Goal: Communication & Community: Answer question/provide support

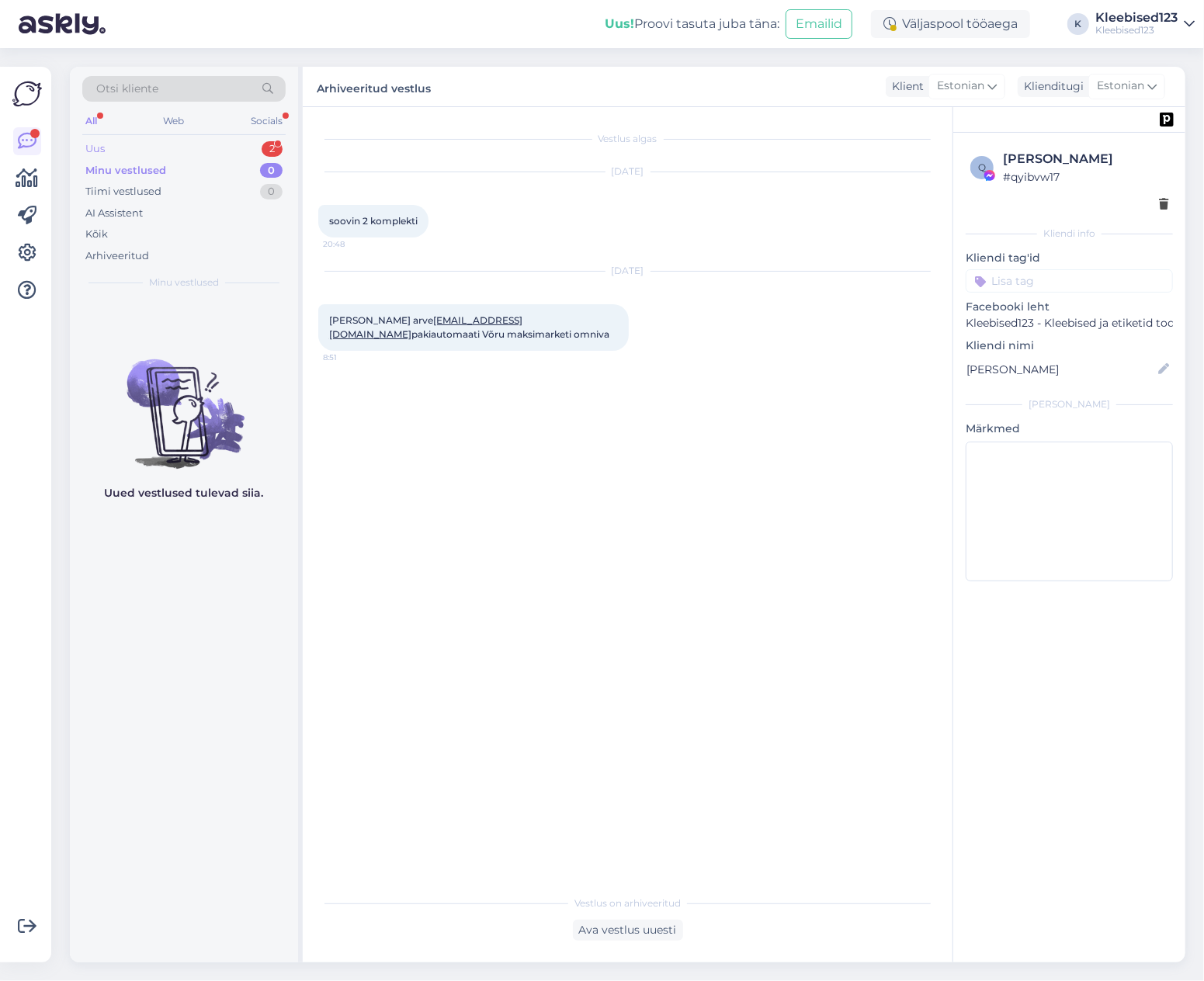
click at [132, 149] on div "Uus 2" at bounding box center [184, 149] width 203 height 22
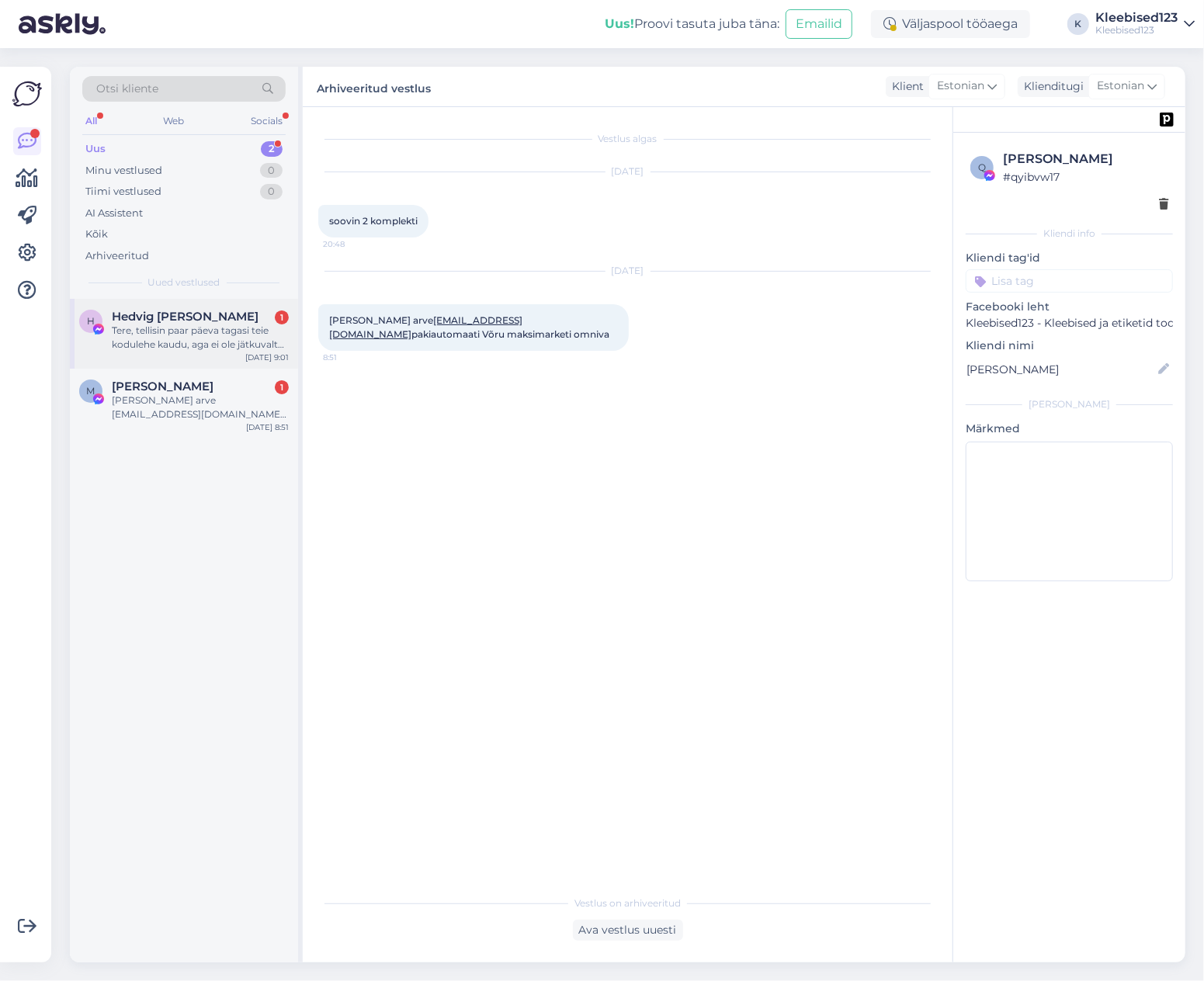
click at [151, 339] on div "Tere, tellisin paar päeva tagasi teie kodulehe kaudu, aga ei ole jätkuvalt arve…" at bounding box center [199, 338] width 177 height 28
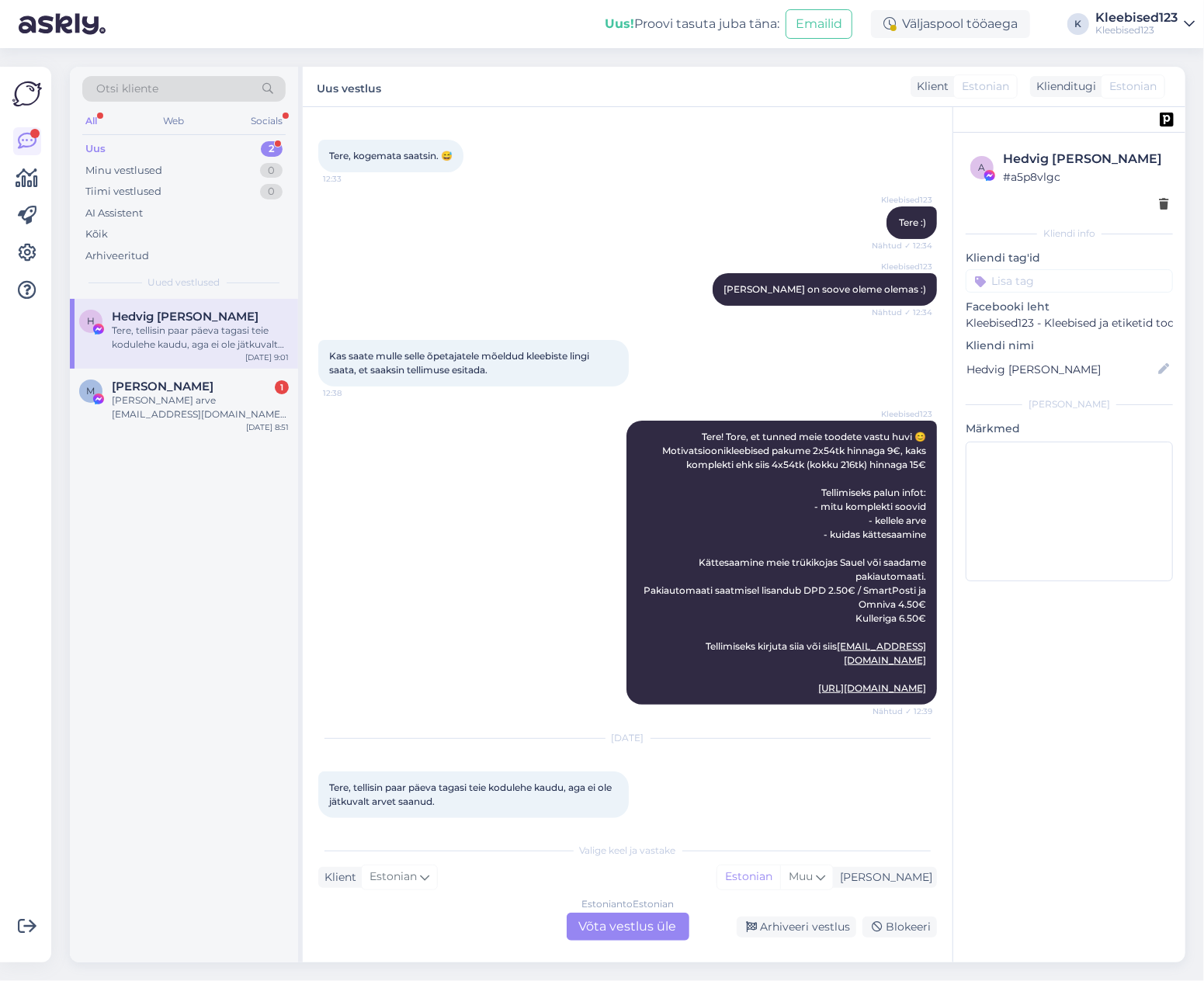
click at [617, 926] on div "Estonian to Estonian Võta vestlus üle" at bounding box center [628, 927] width 123 height 28
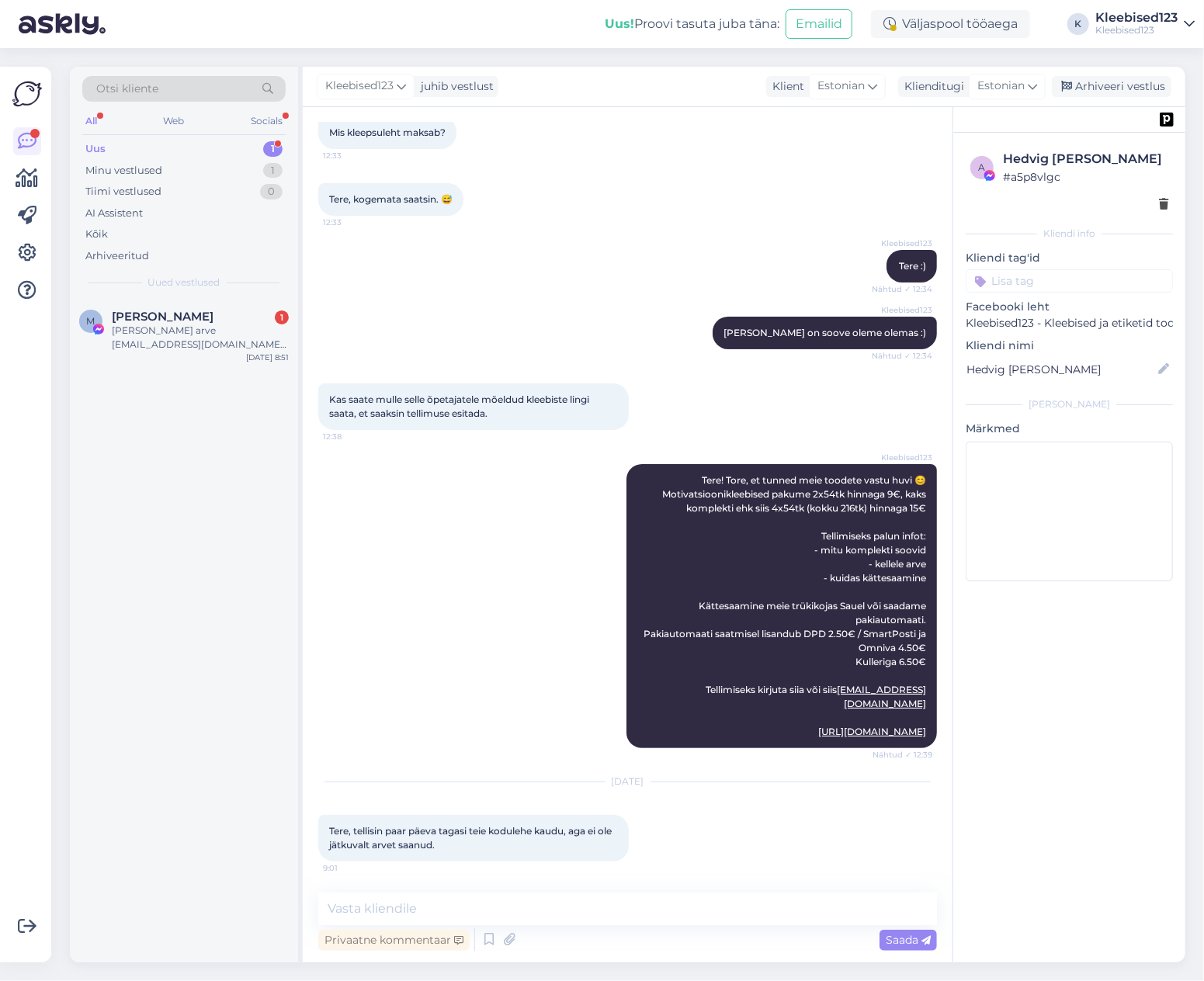
scroll to position [75, 0]
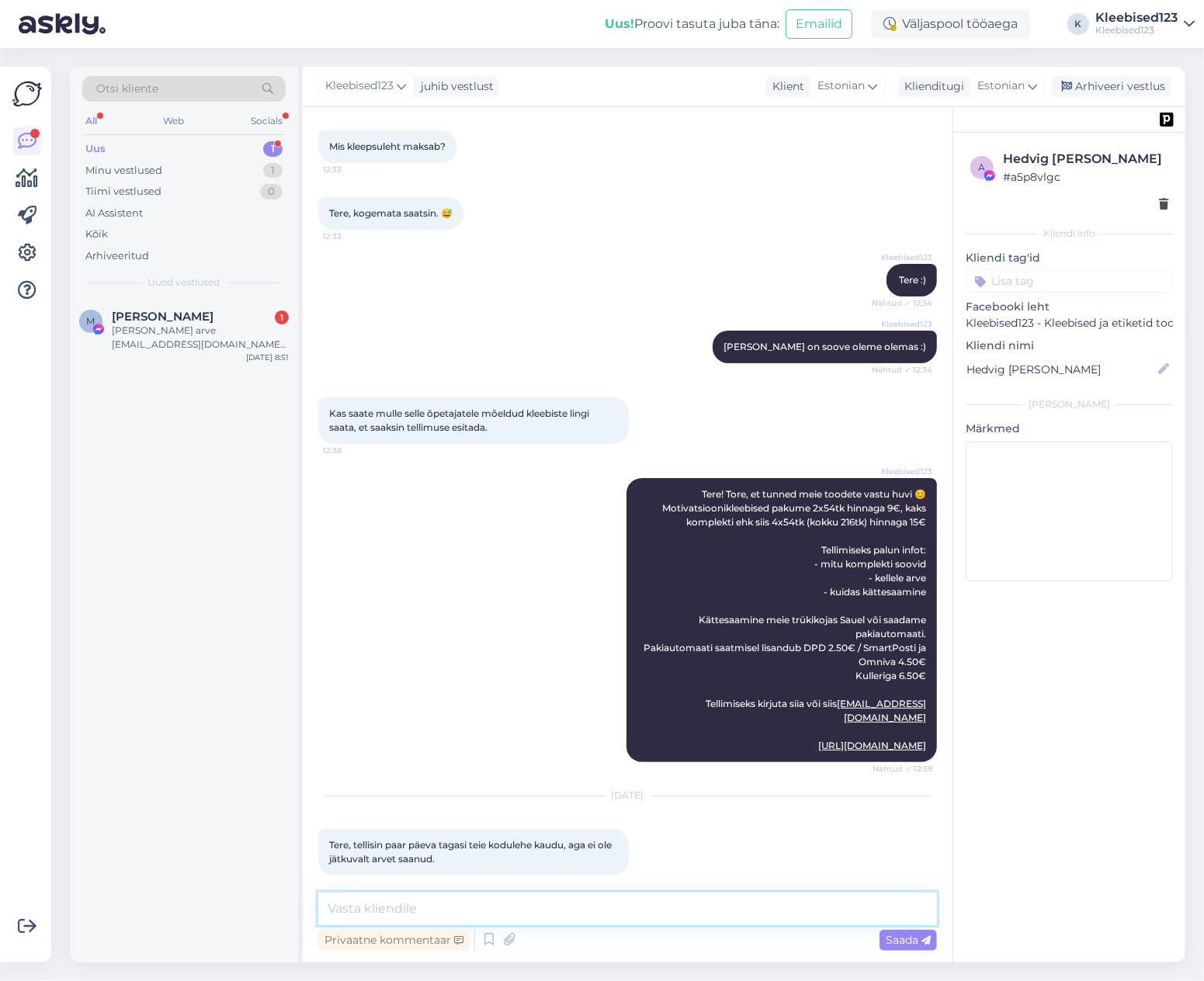
click at [472, 913] on textarea at bounding box center [627, 909] width 619 height 33
type textarea "Tere [PERSON_NAME]! Paraku pole tellimus meieni jõudnud.."
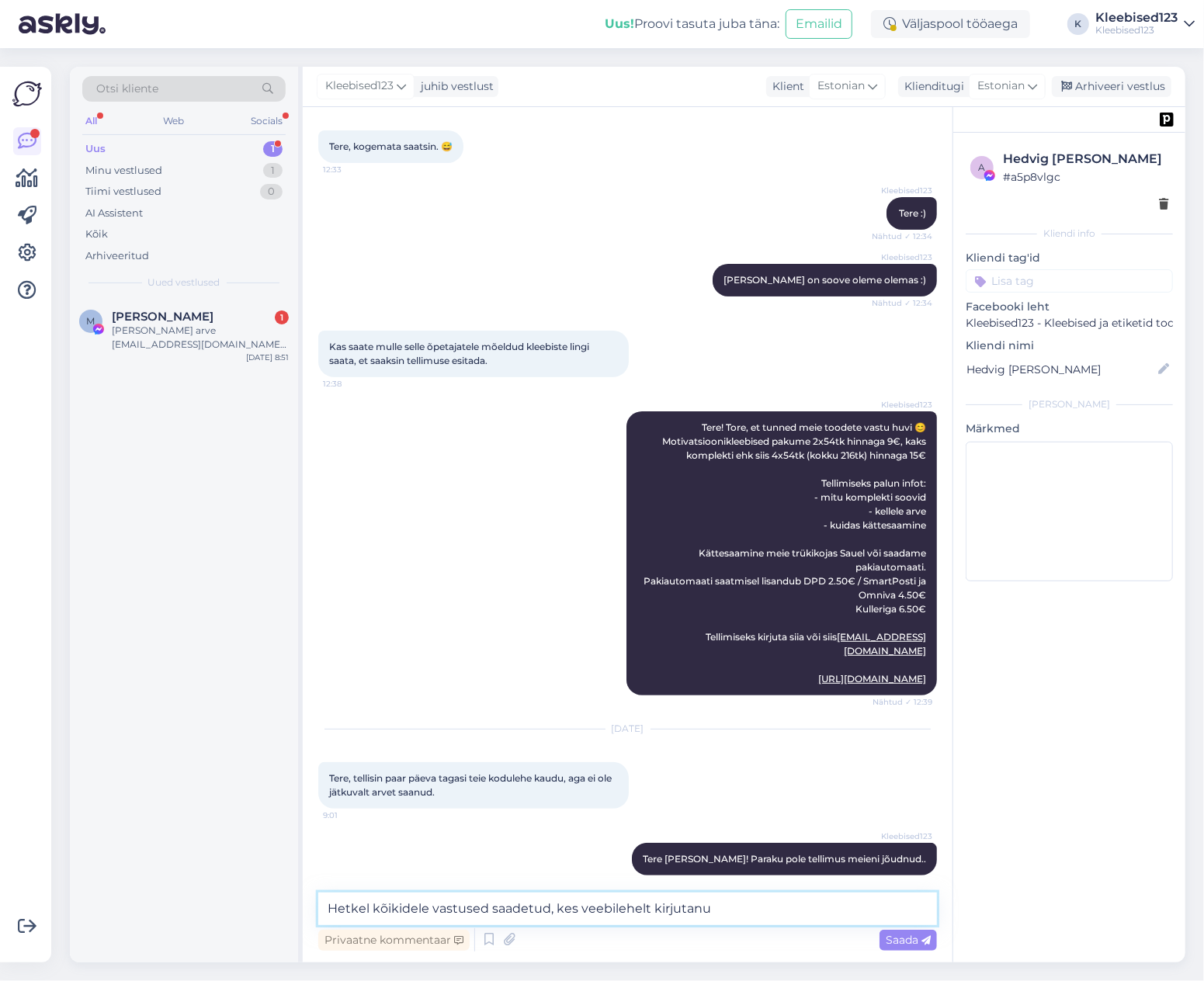
type textarea "Hetkel kõikidele vastused saadetud, kes veebilehelt kirjutanud"
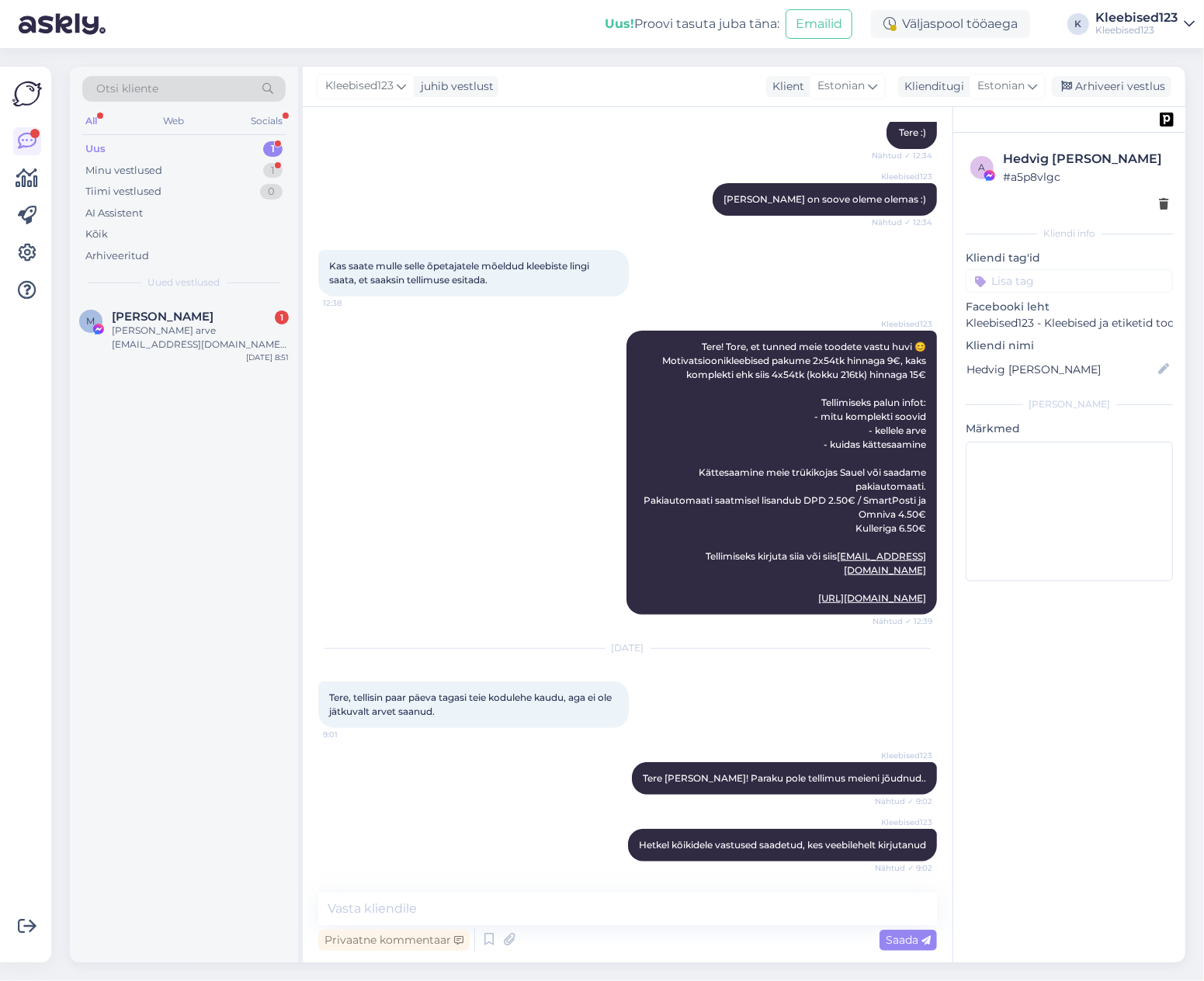
scroll to position [289, 0]
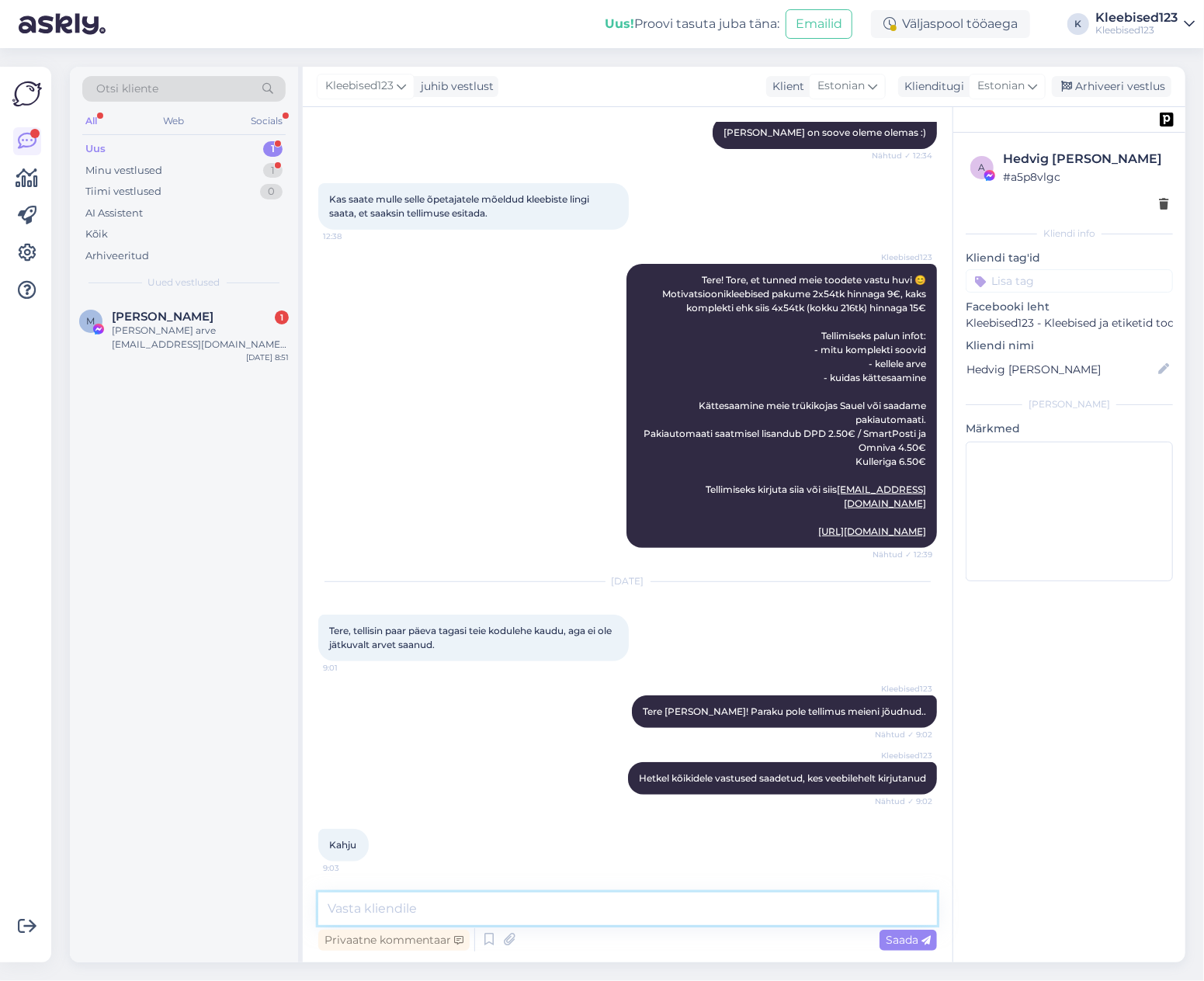
click at [416, 899] on textarea at bounding box center [627, 909] width 619 height 33
type textarea "Kirjuta siia kellele arve, mitut komplekti soovid ja kuidas kättesaamine 😊"
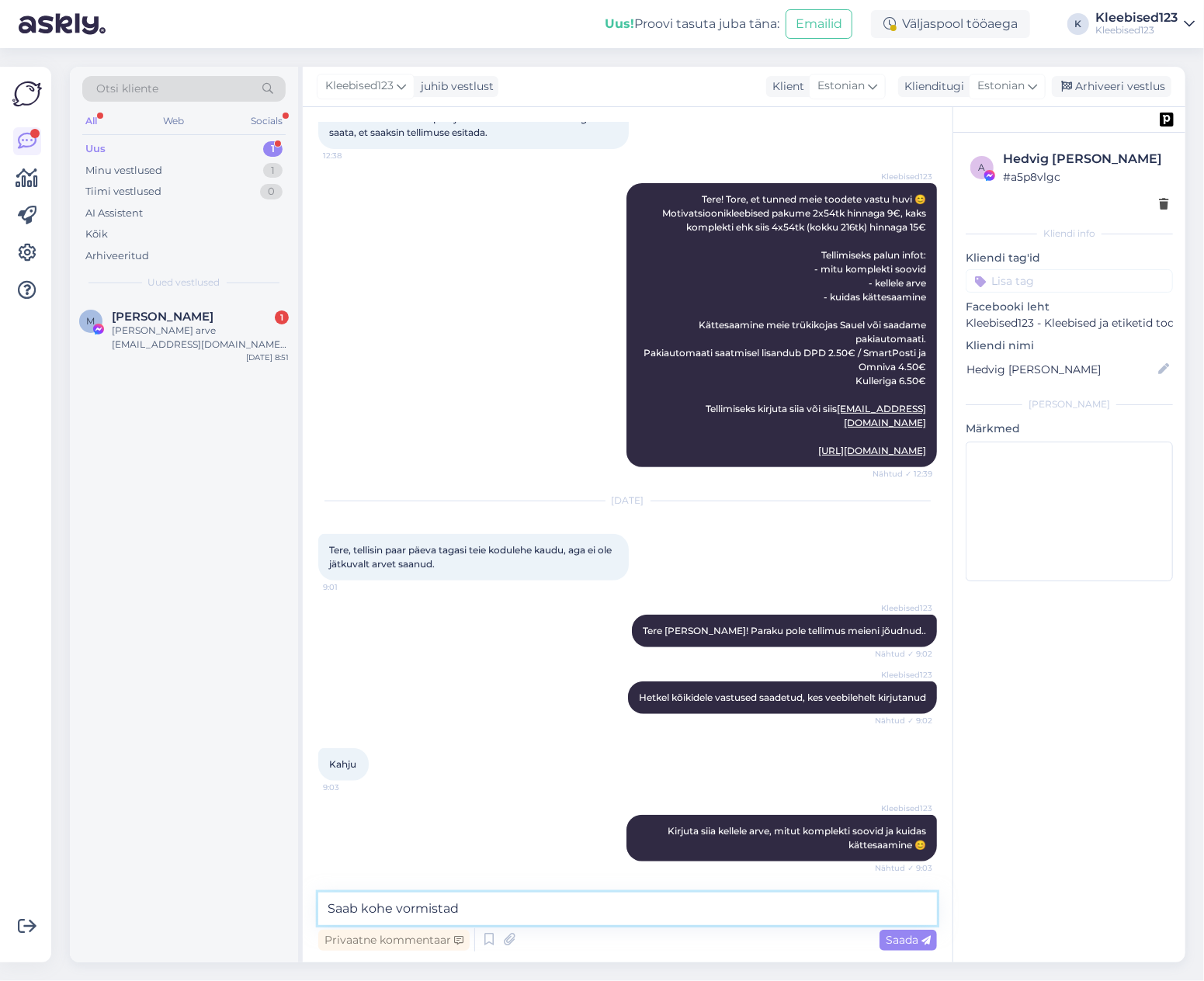
type textarea "Saab kohe vormistada"
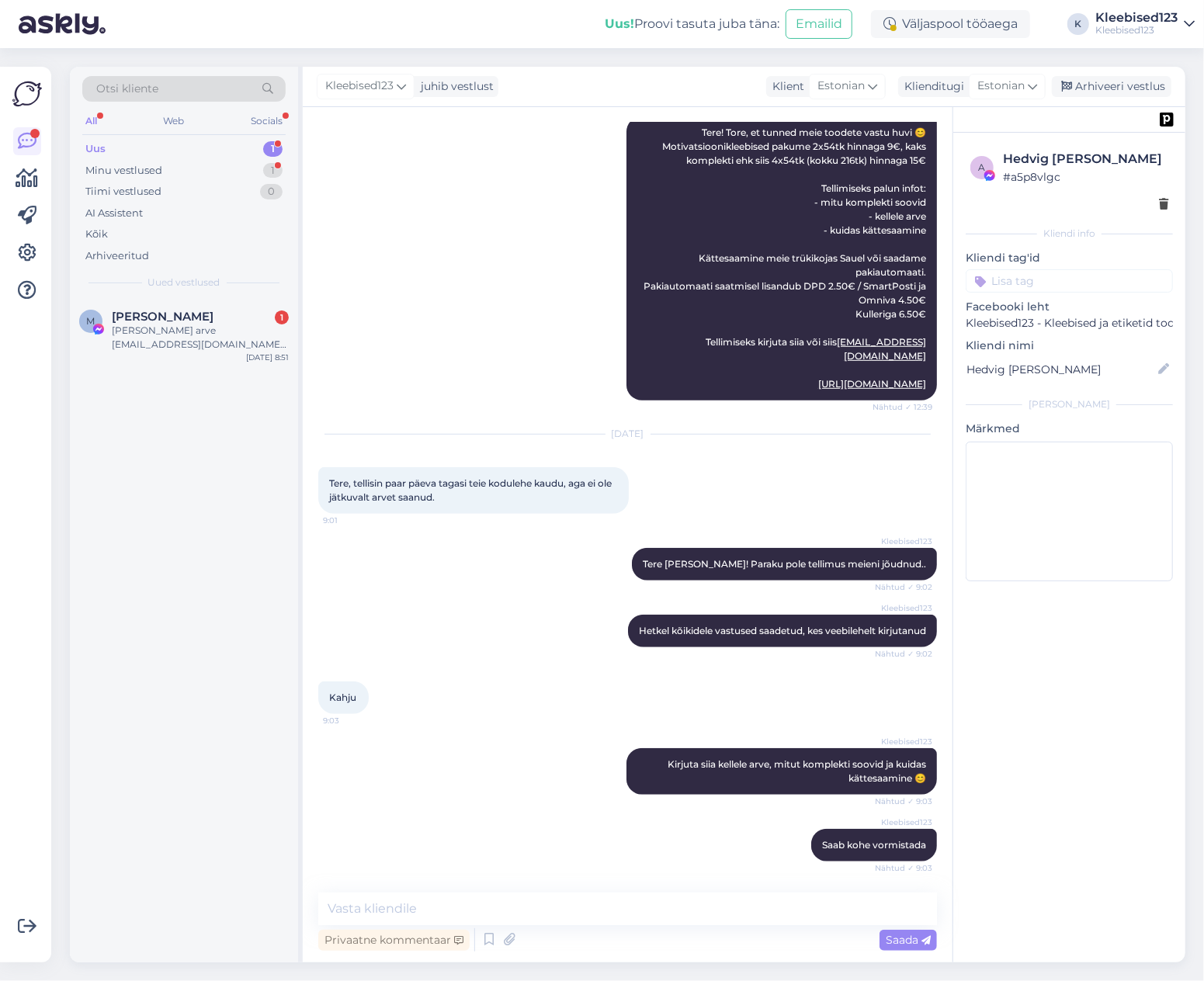
scroll to position [517, 0]
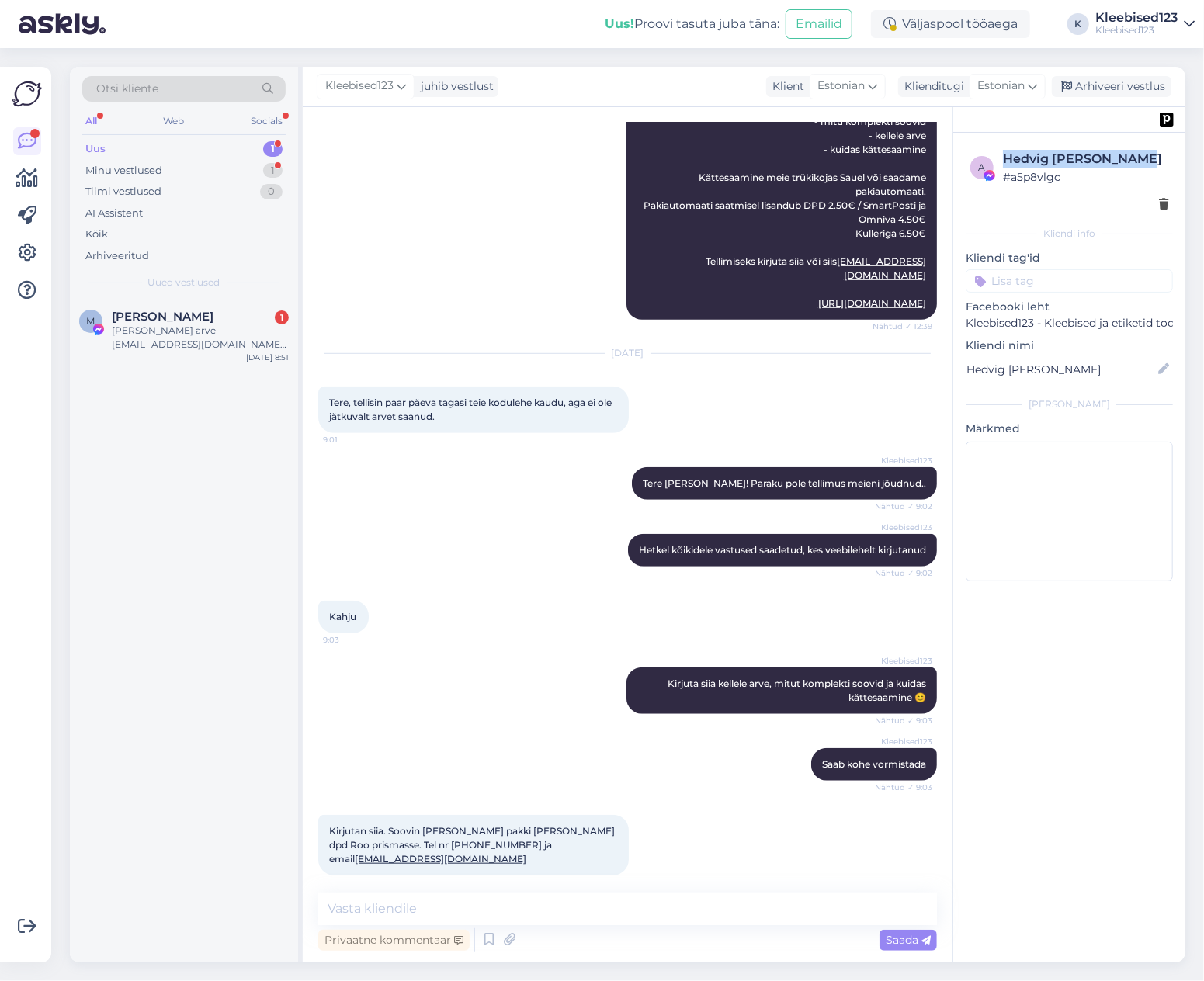
drag, startPoint x: 1146, startPoint y: 158, endPoint x: 1004, endPoint y: 149, distance: 142.3
click at [1004, 149] on div "Hedvig [PERSON_NAME]" at bounding box center [1085, 158] width 165 height 18
copy div "Hedvig [PERSON_NAME]"
click at [386, 842] on span "Kirjutan siia. Soovin [PERSON_NAME] pakki [PERSON_NAME] dpd Roo prismasse. Tel …" at bounding box center [473, 845] width 288 height 40
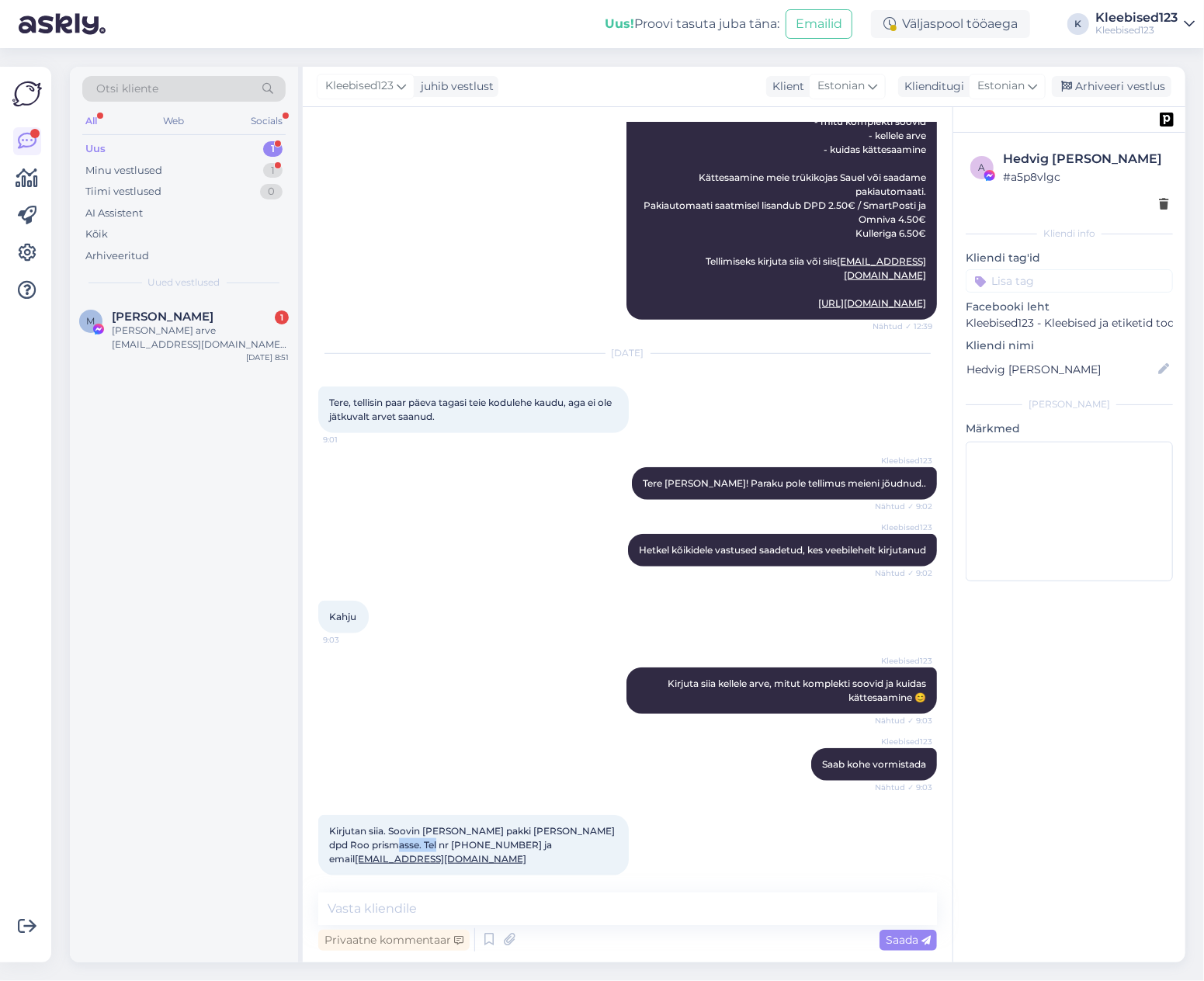
copy span "56492345"
drag, startPoint x: 580, startPoint y: 846, endPoint x: 436, endPoint y: 834, distance: 144.5
click at [446, 841] on div "Kirjutan siia. Soovin [PERSON_NAME] pakki [PERSON_NAME] dpd Roo prismasse. Tel …" at bounding box center [473, 845] width 310 height 61
copy link "[EMAIL_ADDRESS][DOMAIN_NAME]"
drag, startPoint x: 1147, startPoint y: 157, endPoint x: 1007, endPoint y: 157, distance: 140.0
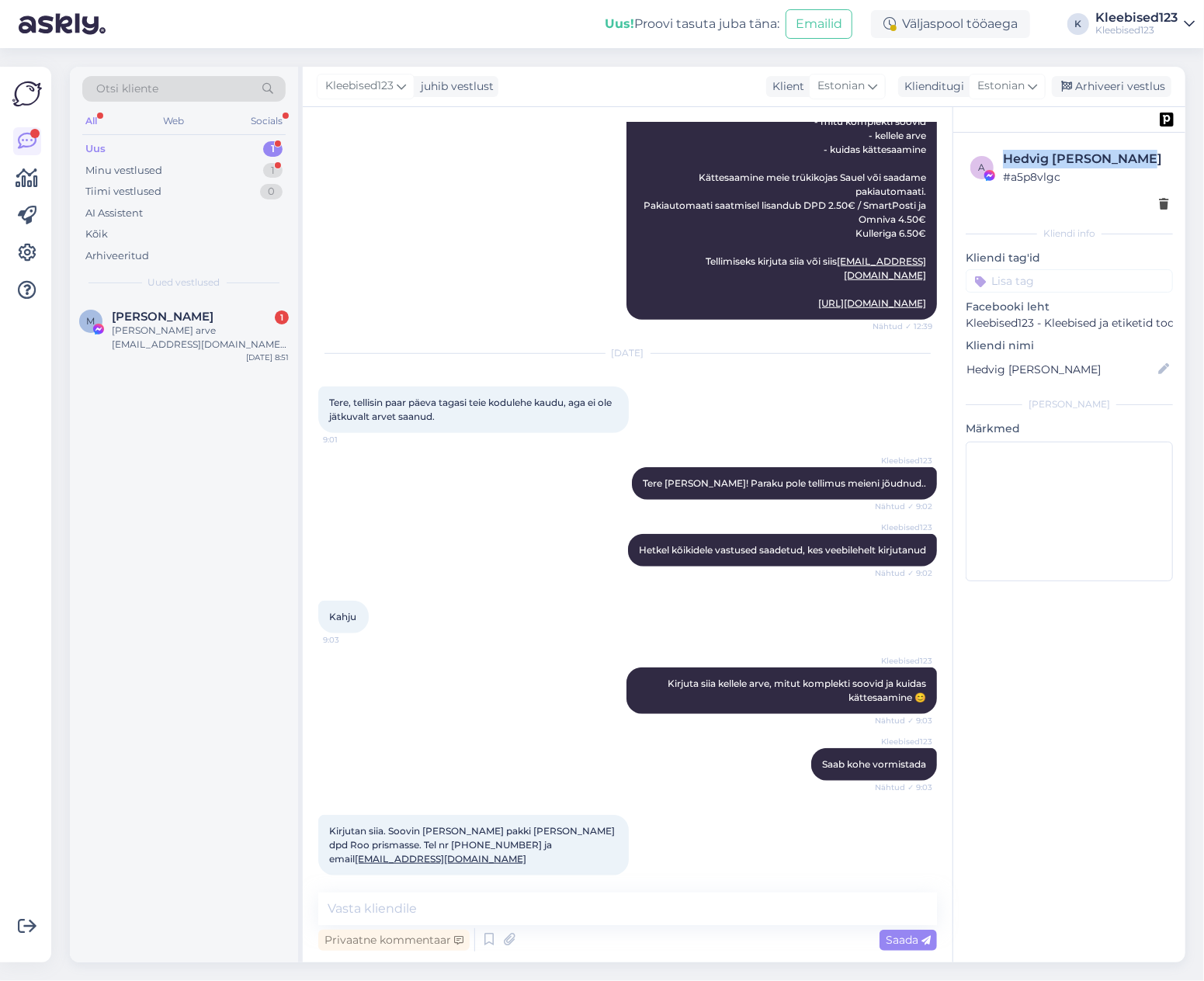
click at [1007, 157] on div "Hedvig [PERSON_NAME]" at bounding box center [1085, 158] width 165 height 18
copy div "Hedvig [PERSON_NAME]"
click at [393, 845] on span "Kirjutan siia. Soovin [PERSON_NAME] pakki [PERSON_NAME] dpd Roo prismasse. Tel …" at bounding box center [473, 845] width 288 height 40
copy span "56492345"
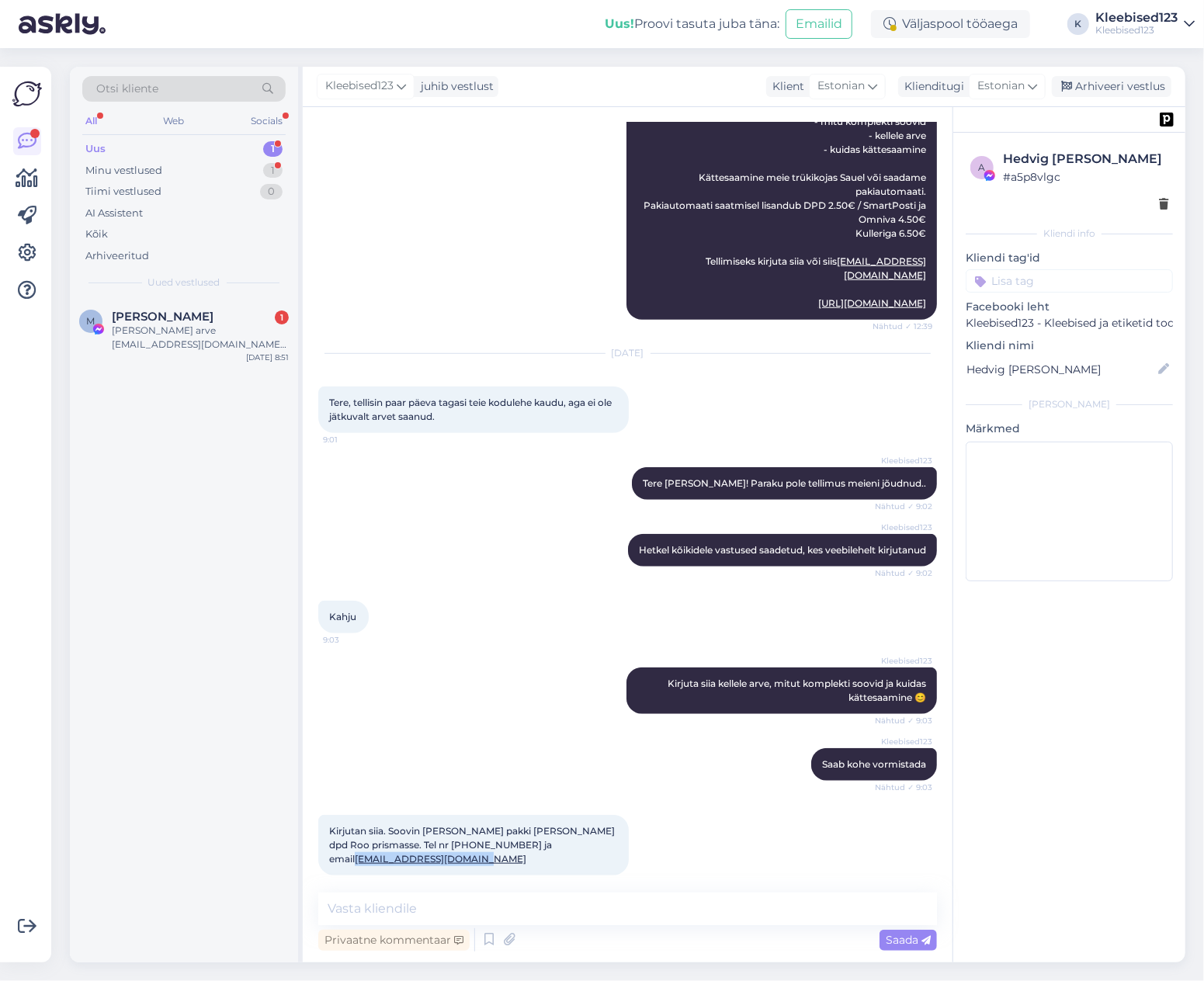
drag, startPoint x: 585, startPoint y: 847, endPoint x: 146, endPoint y: 796, distance: 442.0
click at [444, 842] on div "Kirjutan siia. Soovin [PERSON_NAME] pakki [PERSON_NAME] dpd Roo prismasse. Tel …" at bounding box center [473, 845] width 310 height 61
copy link "[EMAIL_ADDRESS][DOMAIN_NAME]"
click at [495, 909] on textarea at bounding box center [627, 909] width 619 height 33
paste textarea "Täname tellimuse eest 😊 Tellimus on vormistatud, [PERSON_NAME] e-kirjaga saadet…"
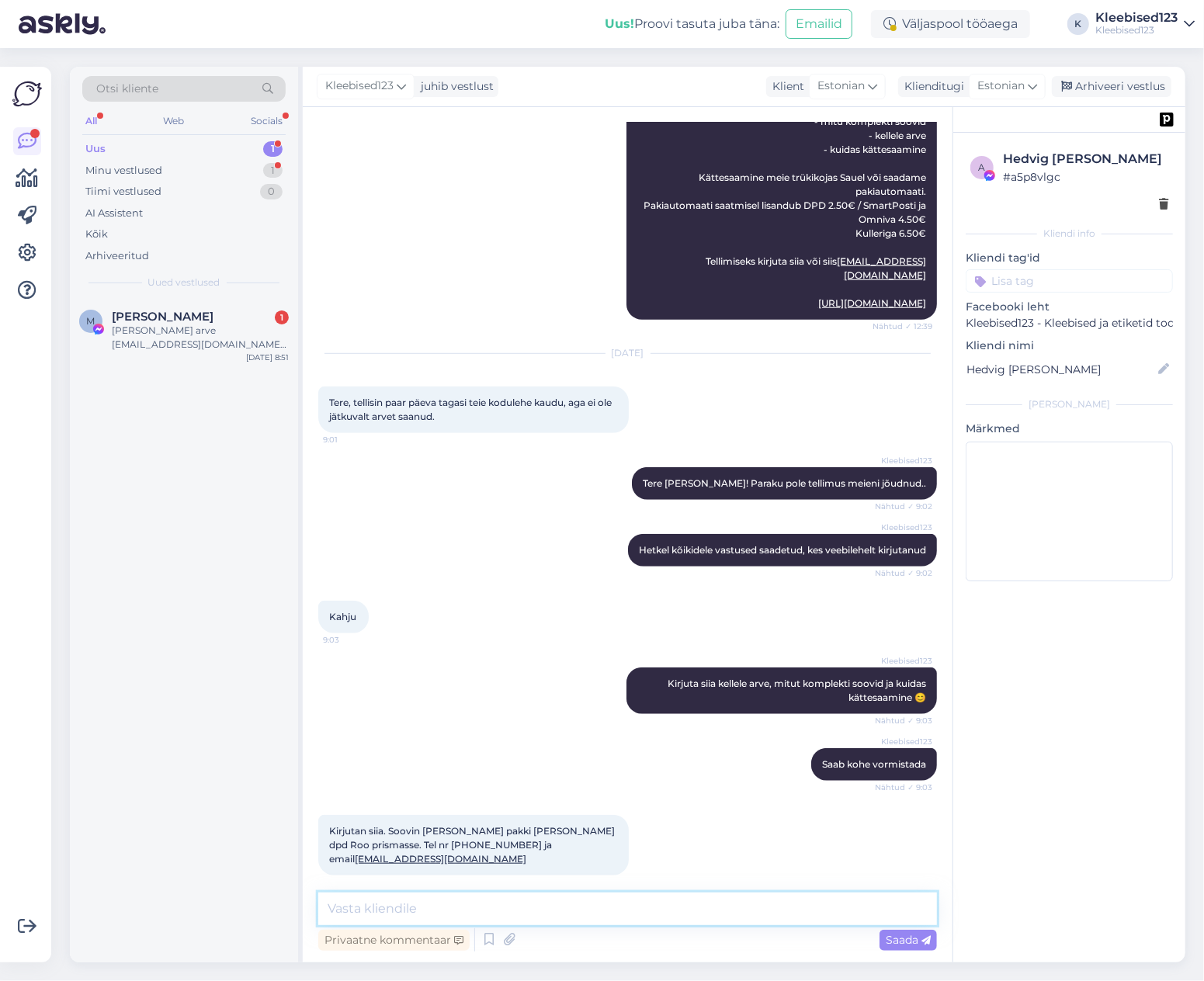
type textarea "Täname tellimuse eest 😊 Tellimus on vormistatud, [PERSON_NAME] e-kirjaga saadet…"
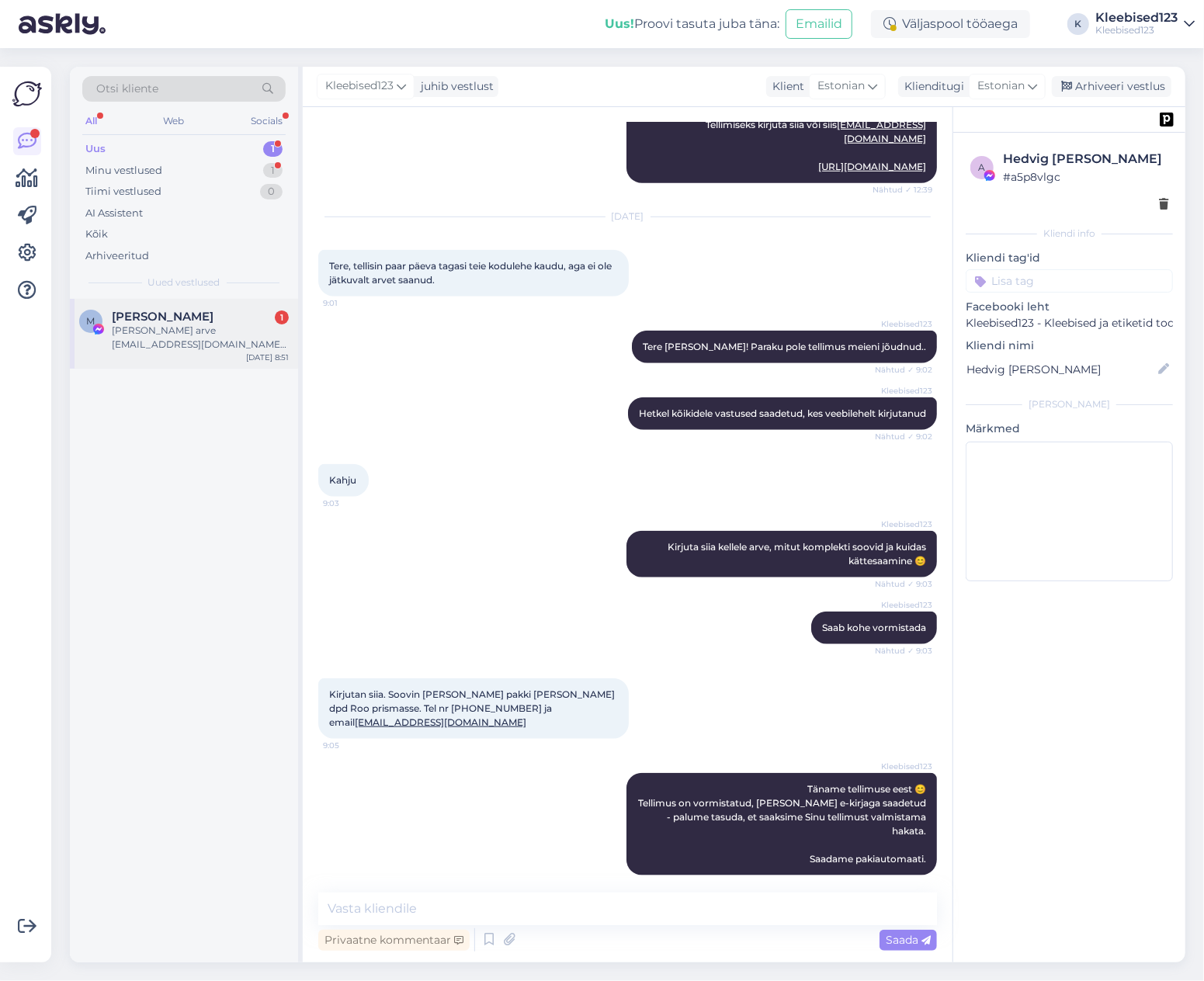
click at [127, 323] on div "[PERSON_NAME] arve [EMAIL_ADDRESS][DOMAIN_NAME] pakiautomaati Võru maksimarketi…" at bounding box center [199, 338] width 177 height 28
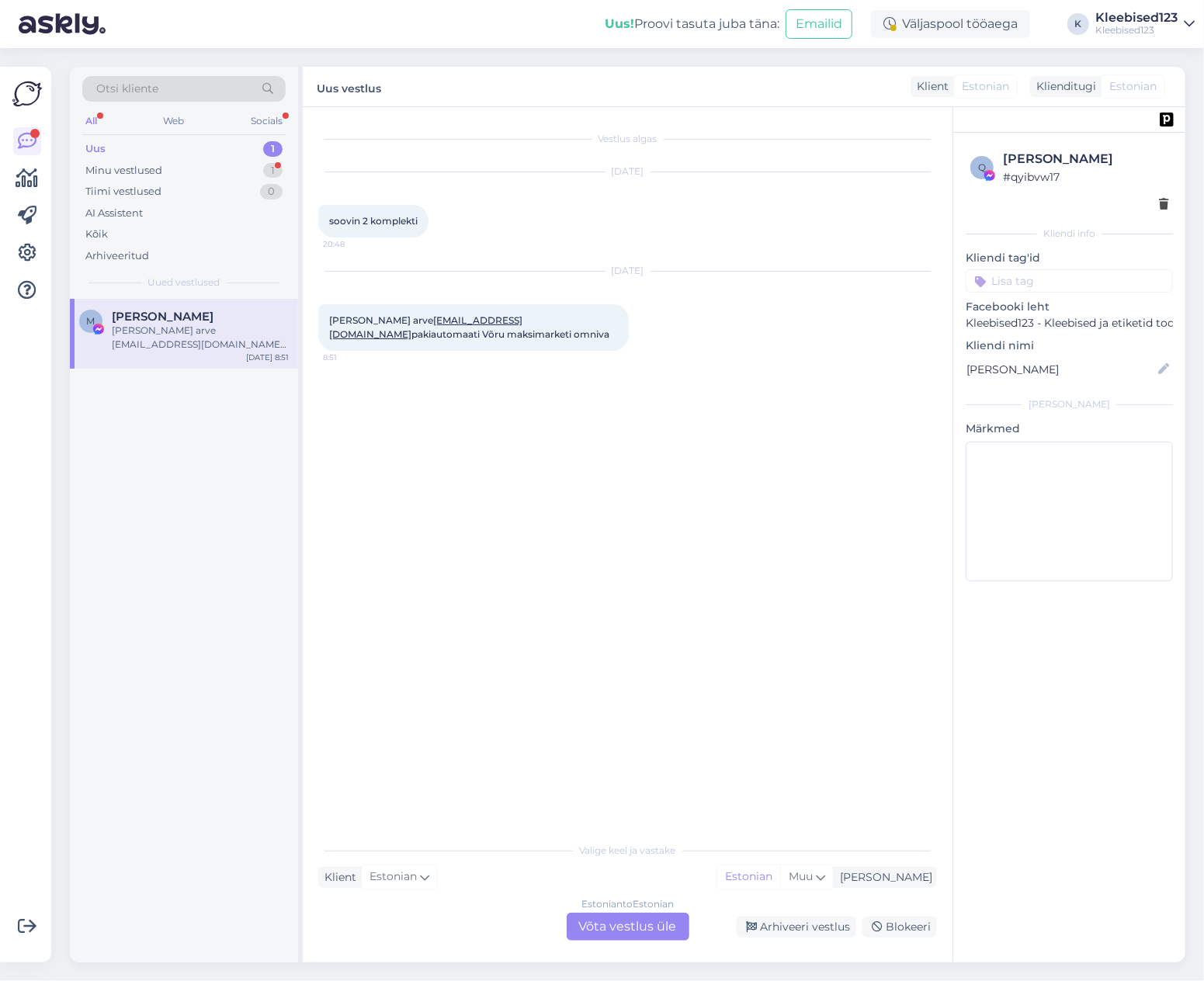
scroll to position [0, 0]
click at [620, 932] on div "Estonian to Estonian Võta vestlus üle" at bounding box center [628, 927] width 123 height 28
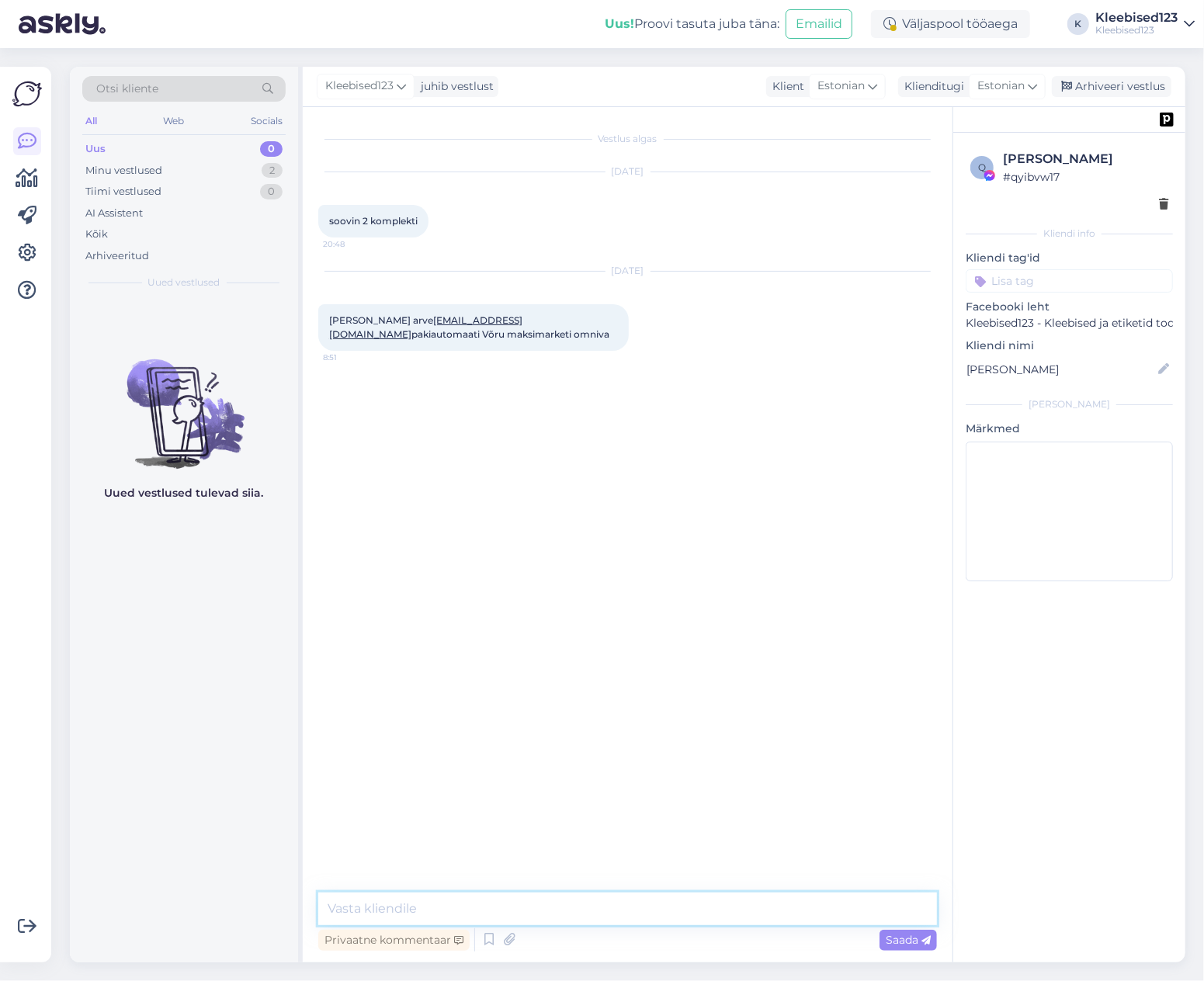
click at [511, 914] on textarea at bounding box center [627, 909] width 619 height 33
type textarea "PAlun telefon"
click at [402, 903] on textarea at bounding box center [627, 909] width 619 height 33
type textarea "T"
type textarea "Palun telefon ka pakiautomaadi jaoks"
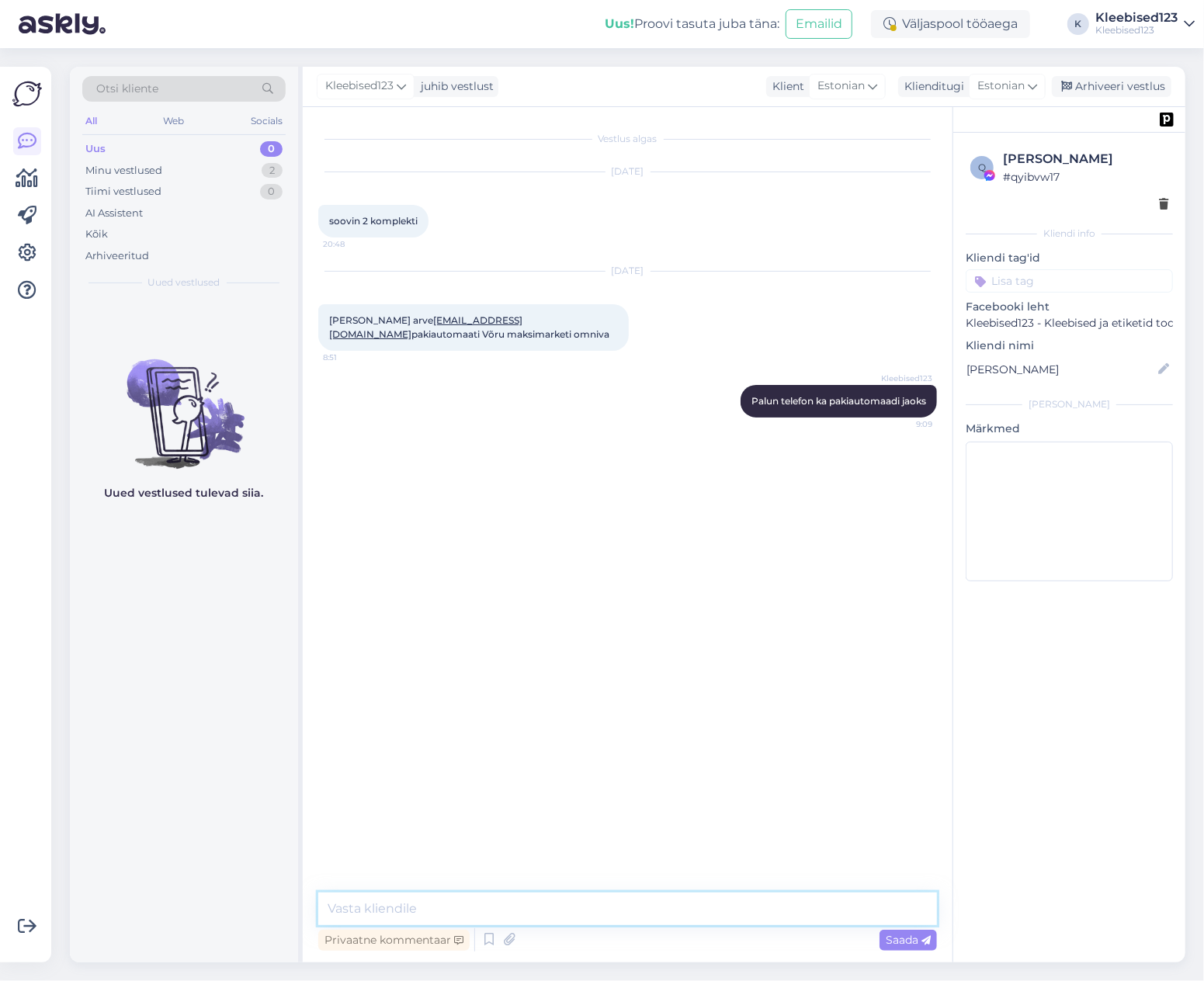
click at [425, 906] on textarea at bounding box center [627, 909] width 619 height 33
type textarea "maksimarketis on ka DPD [PERSON_NAME] saata 2.50€ hinnaga - kas sobib see ka?"
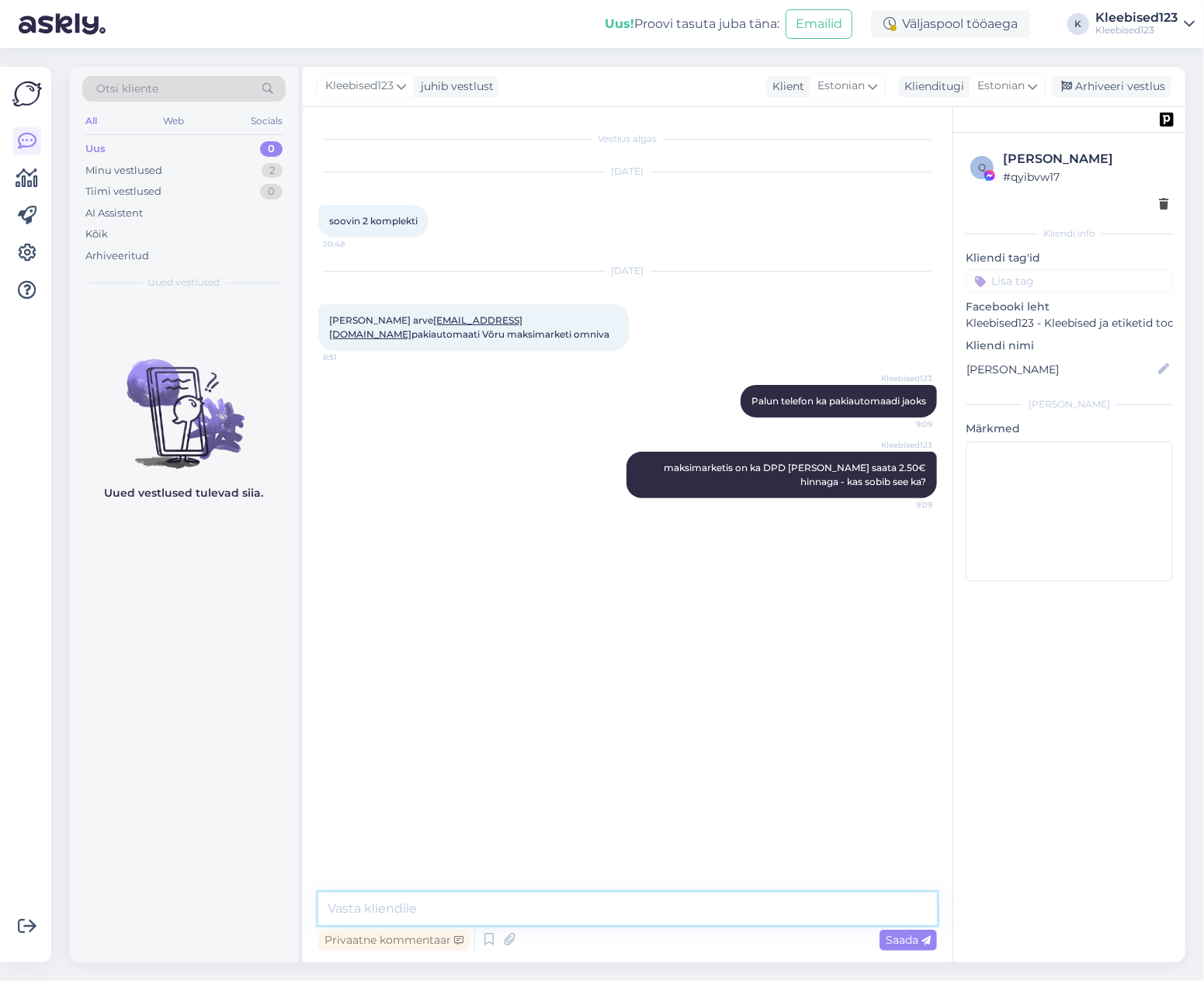
type textarea "s"
type textarea "[PERSON_NAME] 😊"
click at [902, 943] on span "Saada" at bounding box center [908, 941] width 45 height 14
click at [126, 170] on div "Minu vestlused" at bounding box center [123, 171] width 76 height 16
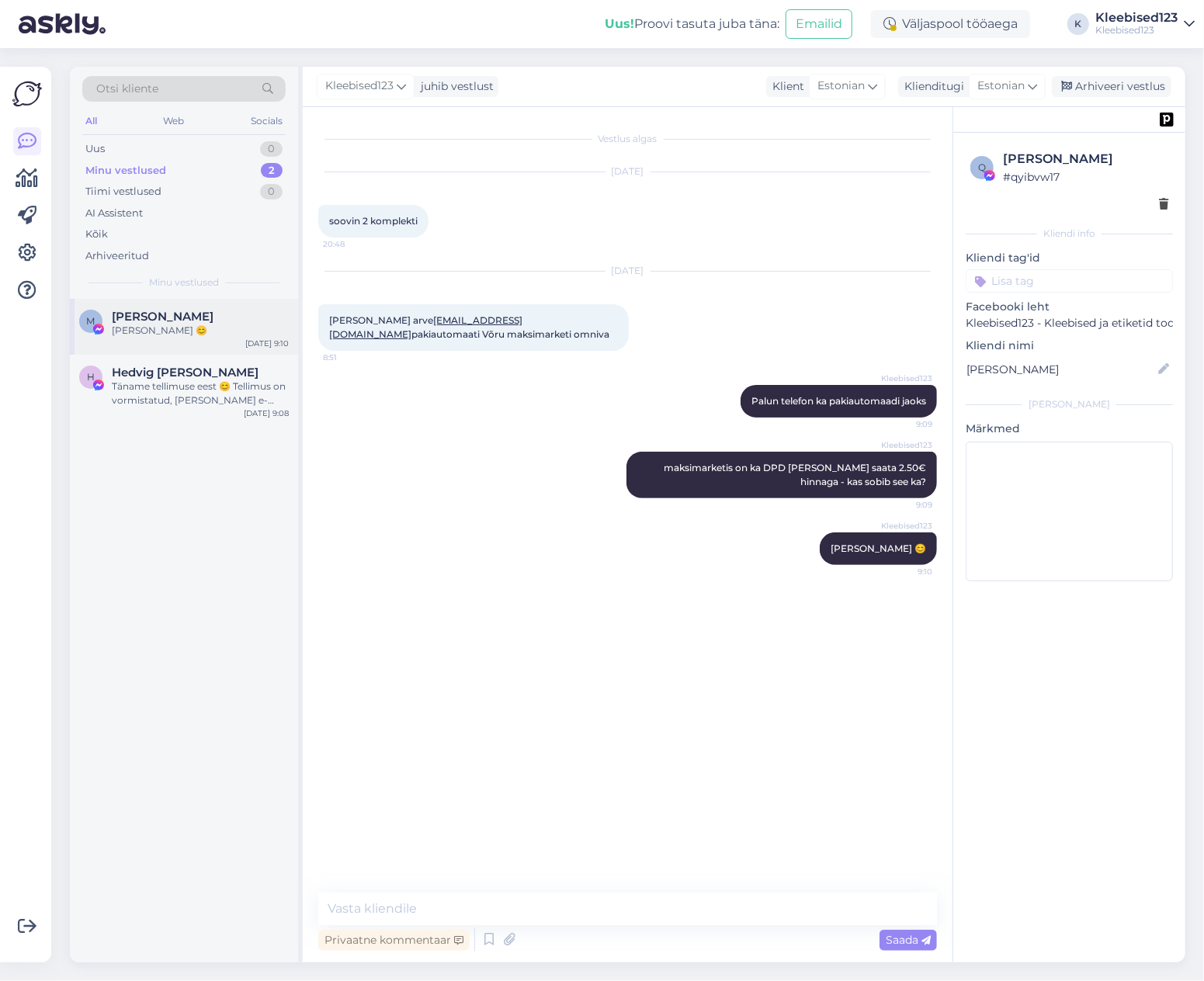
click at [148, 319] on span "[PERSON_NAME]" at bounding box center [163, 316] width 102 height 14
click at [154, 373] on span "Hedvig [PERSON_NAME]" at bounding box center [185, 373] width 147 height 14
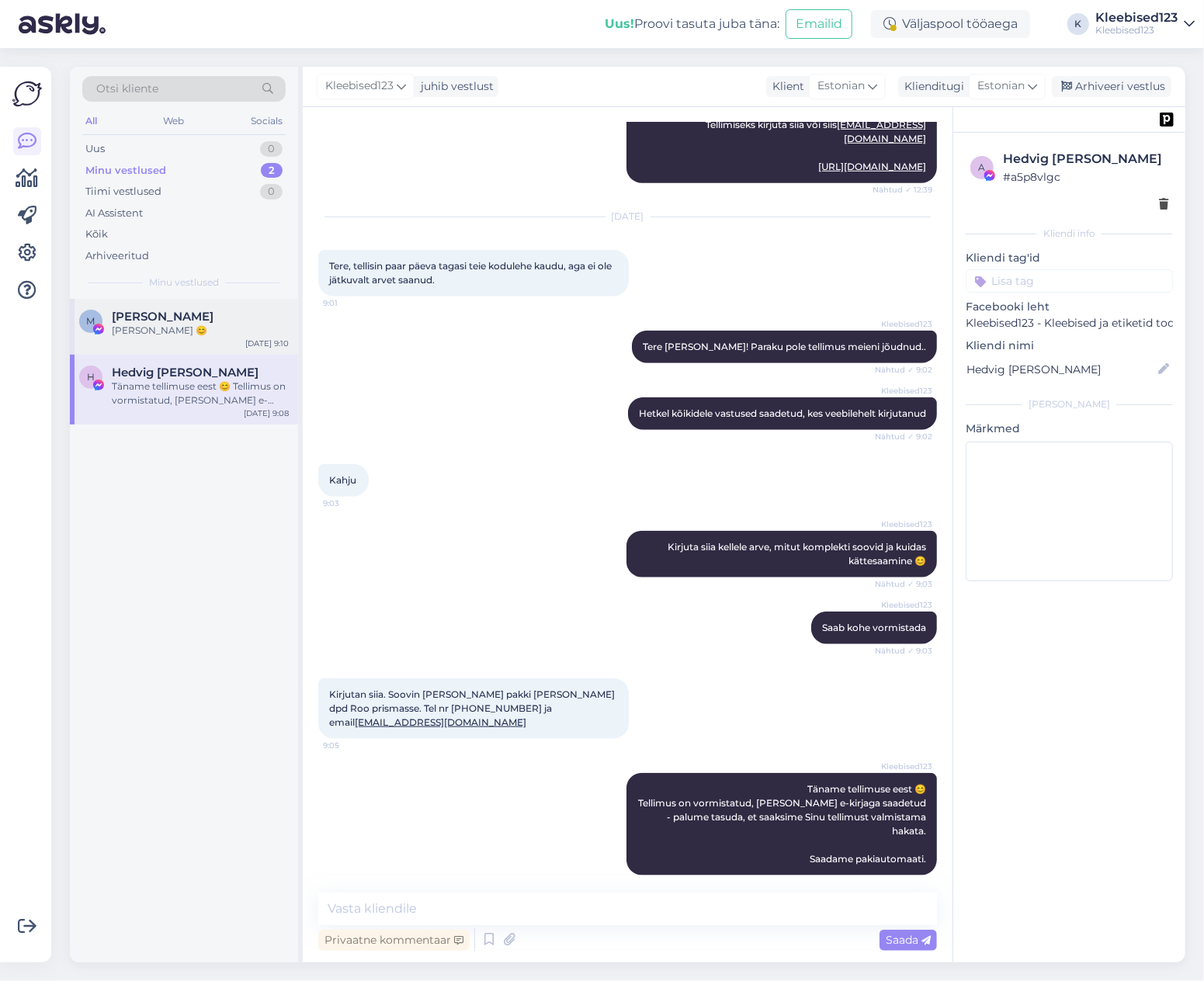
click at [208, 331] on div "[PERSON_NAME] 😊" at bounding box center [199, 331] width 177 height 14
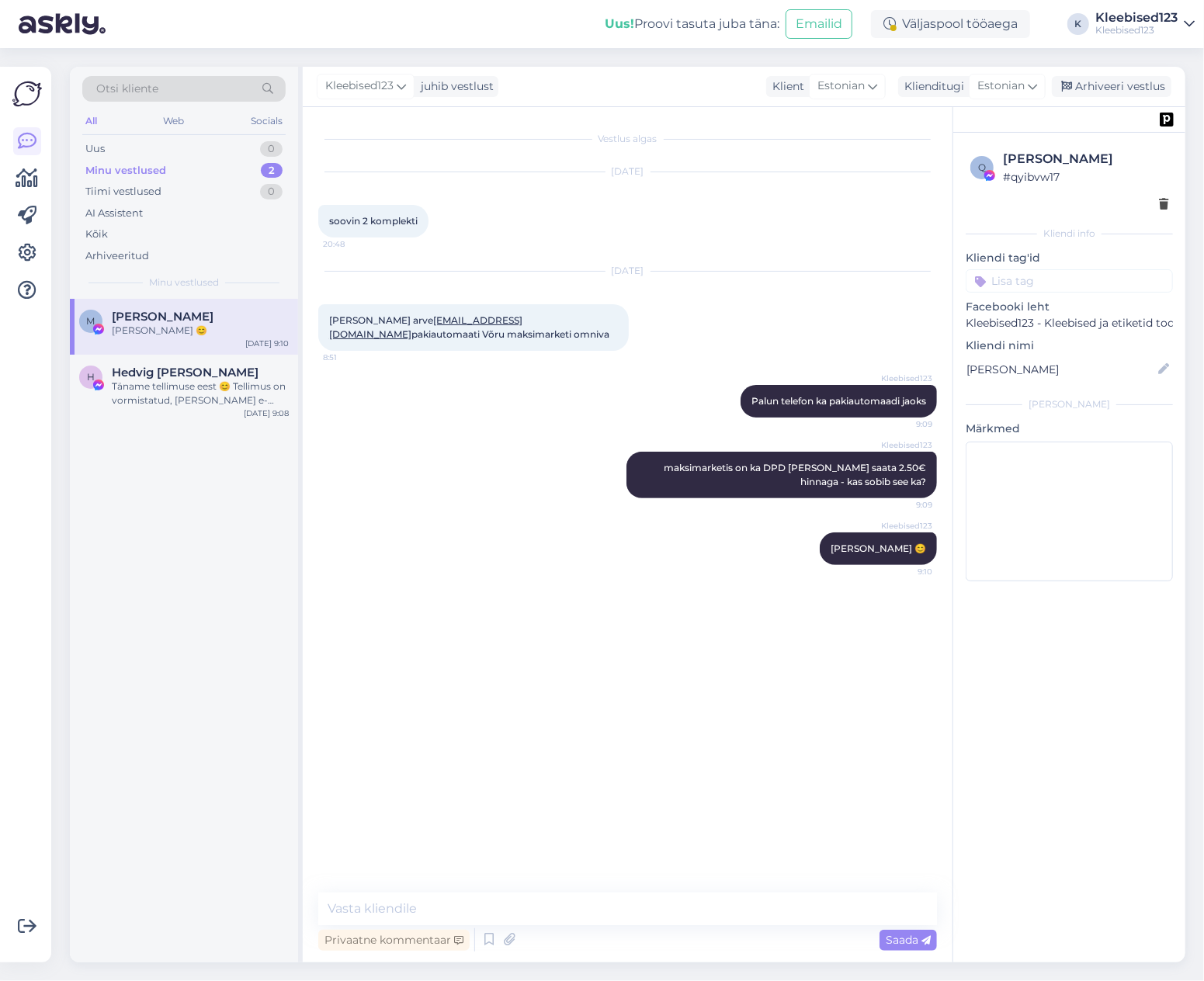
scroll to position [0, 0]
drag, startPoint x: 1067, startPoint y: 157, endPoint x: 1005, endPoint y: 157, distance: 62.0
click at [1005, 157] on div "[PERSON_NAME]" at bounding box center [1085, 158] width 165 height 18
copy div "[PERSON_NAME]"
click at [441, 389] on div "Kleebised123 Palun telefon ka pakiautomaadi jaoks 9:09" at bounding box center [627, 402] width 619 height 67
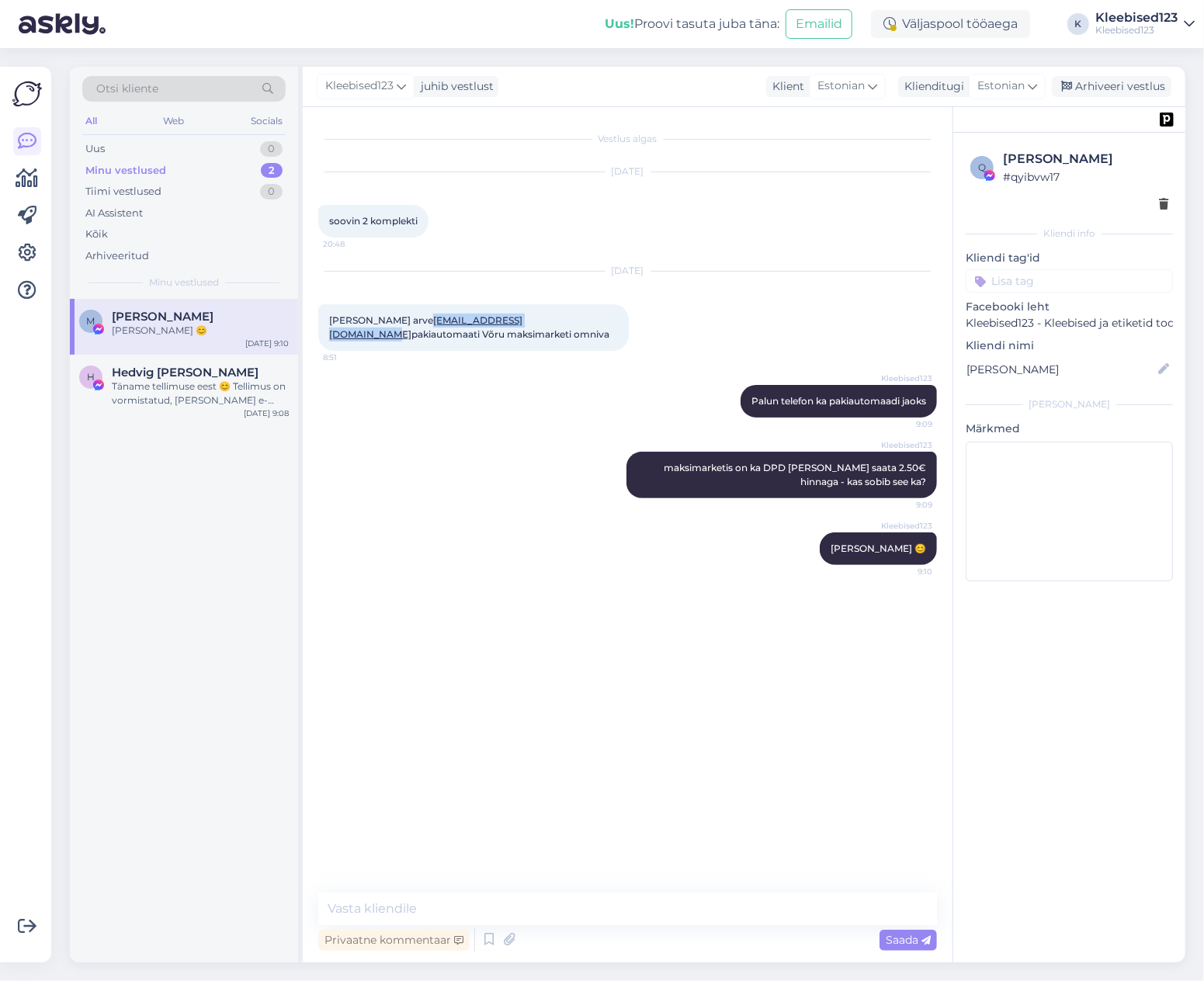
drag, startPoint x: 463, startPoint y: 332, endPoint x: 142, endPoint y: 494, distance: 359.6
click at [328, 338] on div "[PERSON_NAME] arve [EMAIL_ADDRESS][DOMAIN_NAME] pakiautomaati Võru maksimarketi…" at bounding box center [473, 327] width 310 height 47
copy link "[EMAIL_ADDRESS][DOMAIN_NAME]"
click at [475, 673] on div "Vestlus algas [DATE] soovin 2 komplekti 20:48 [DATE] [PERSON_NAME] arve [EMAIL_…" at bounding box center [635, 501] width 633 height 756
drag, startPoint x: 1111, startPoint y: 156, endPoint x: 847, endPoint y: 158, distance: 264.0
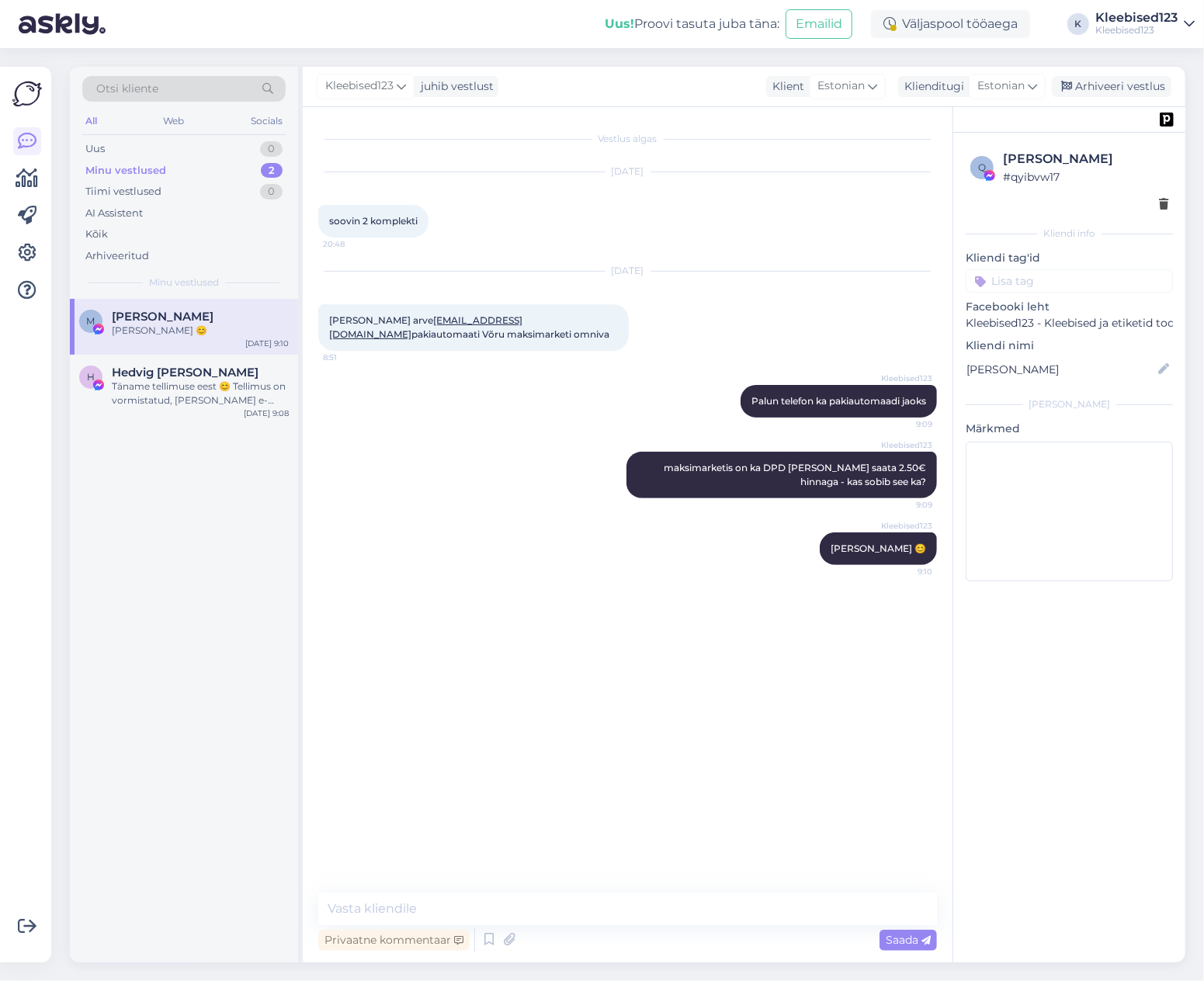
click at [1004, 157] on div "[PERSON_NAME]" at bounding box center [1085, 158] width 165 height 18
copy div "[PERSON_NAME]"
drag, startPoint x: 462, startPoint y: 333, endPoint x: 85, endPoint y: 319, distance: 377.3
click at [329, 336] on span "[PERSON_NAME] arve [EMAIL_ADDRESS][DOMAIN_NAME] pakiautomaati Võru maksimarketi…" at bounding box center [468, 327] width 280 height 25
copy link "[EMAIL_ADDRESS][DOMAIN_NAME]"
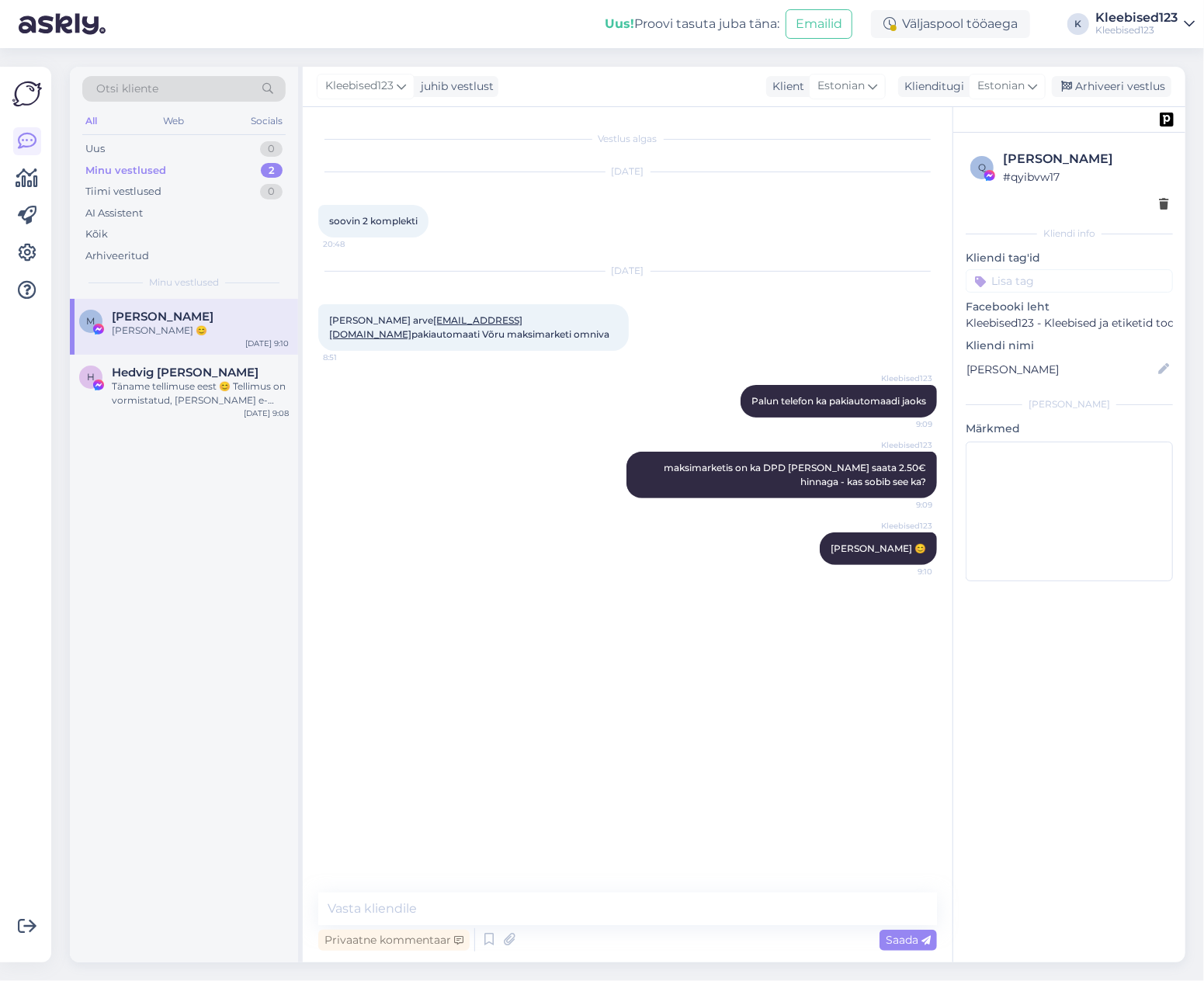
drag, startPoint x: 691, startPoint y: 311, endPoint x: 695, endPoint y: 271, distance: 40.2
click at [691, 311] on div "[DATE] [PERSON_NAME] arve [EMAIL_ADDRESS][DOMAIN_NAME] pakiautomaati Võru maksi…" at bounding box center [627, 311] width 619 height 113
drag, startPoint x: 399, startPoint y: 481, endPoint x: 403, endPoint y: 489, distance: 8.9
click at [399, 481] on div "Kleebised123 maksimarketis on ka DPD [PERSON_NAME] saata 2.50€ hinnaga - kas so…" at bounding box center [627, 476] width 619 height 81
click at [201, 381] on div "Tänan, ülekanne tehtud." at bounding box center [199, 387] width 177 height 14
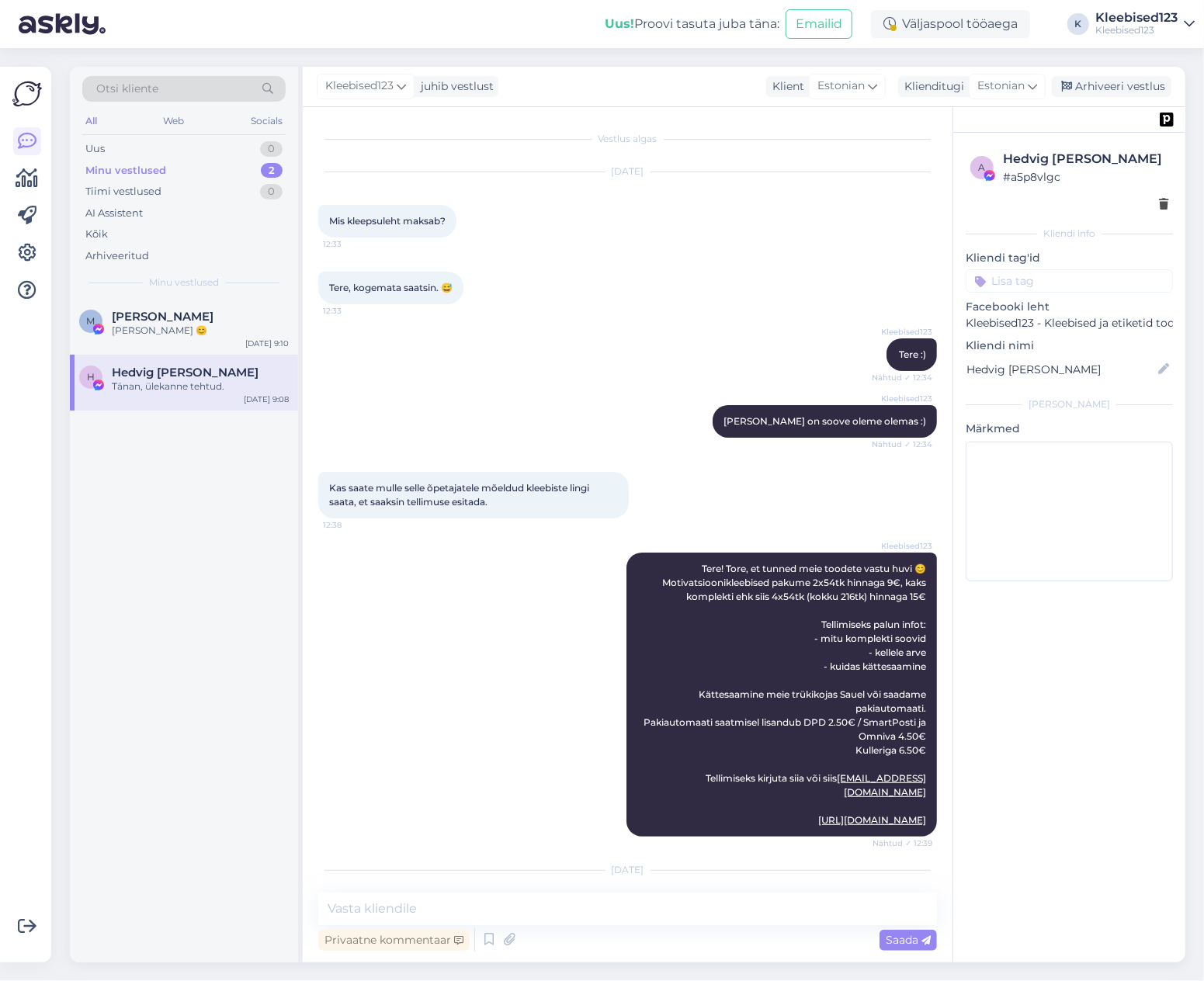
scroll to position [721, 0]
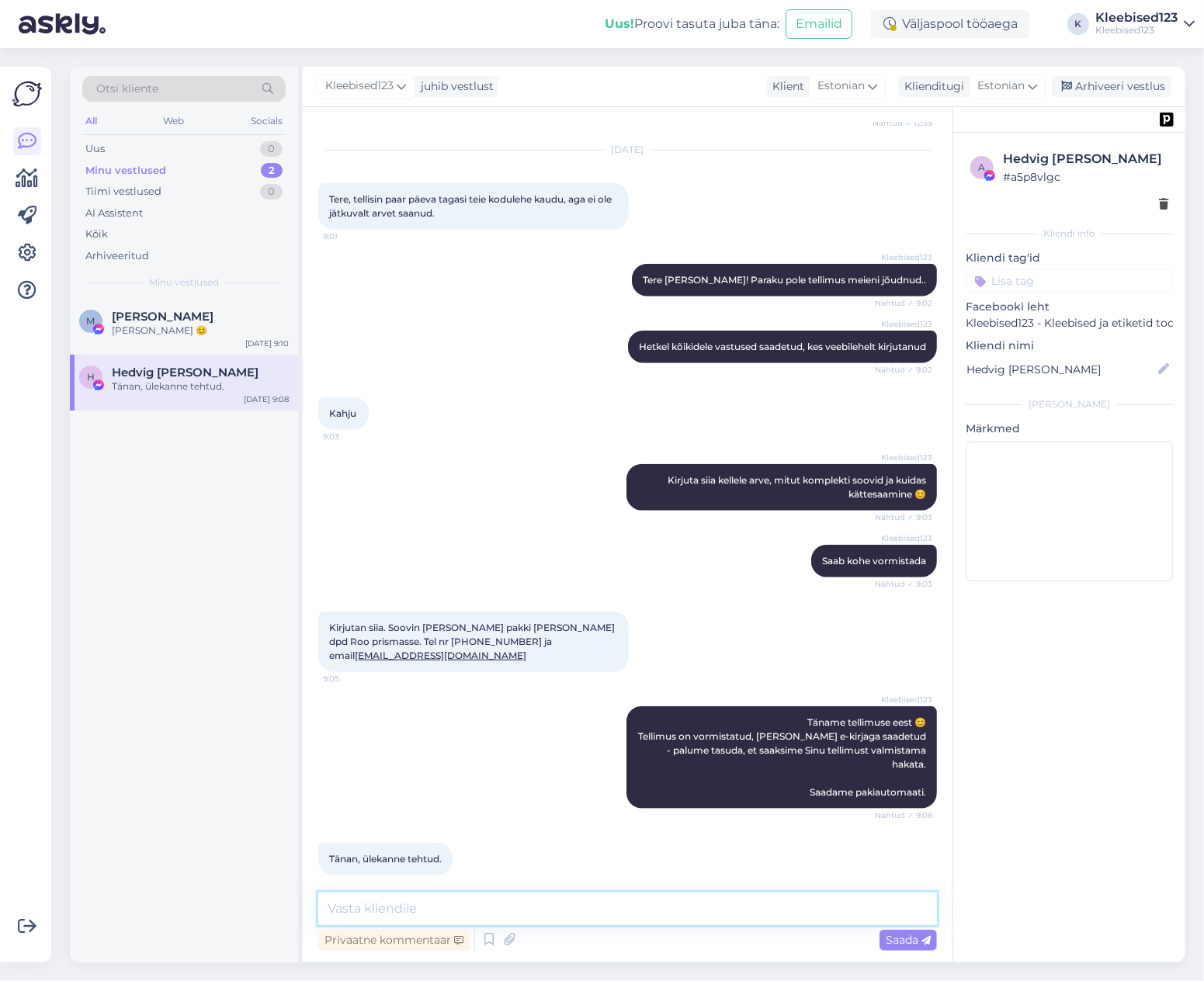
click at [465, 909] on textarea at bounding box center [627, 909] width 619 height 33
click at [405, 891] on div "Vestlus algas [DATE] Mis kleepsuleht maksab? 12:33 Tere, kogemata saatsin. 😅 12…" at bounding box center [627, 534] width 649 height 855
click at [412, 906] on textarea at bounding box center [627, 909] width 619 height 33
type textarea "Suurepärane, läheb töösse 😊"
click at [905, 941] on span "Saada" at bounding box center [908, 941] width 45 height 14
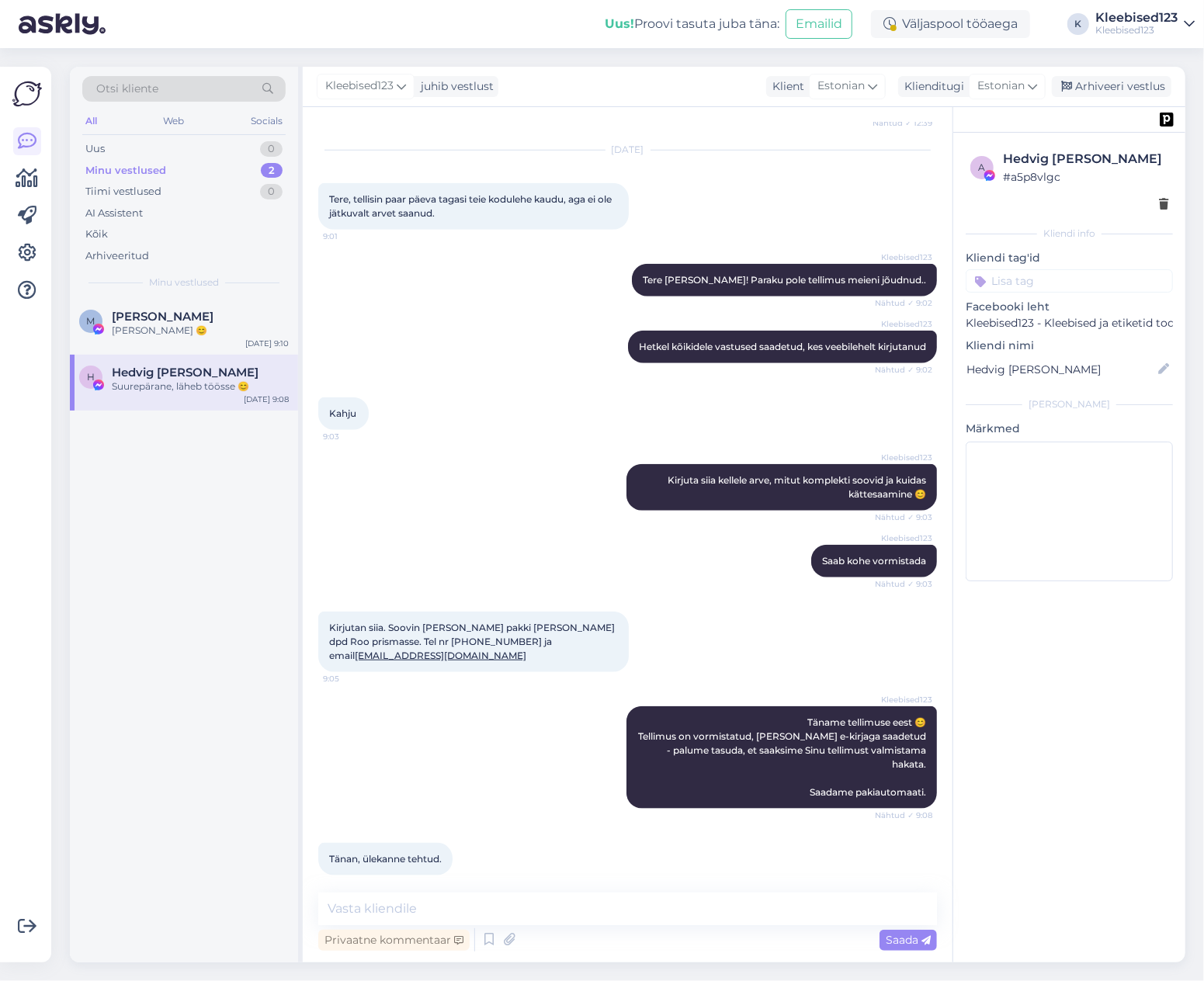
scroll to position [788, 0]
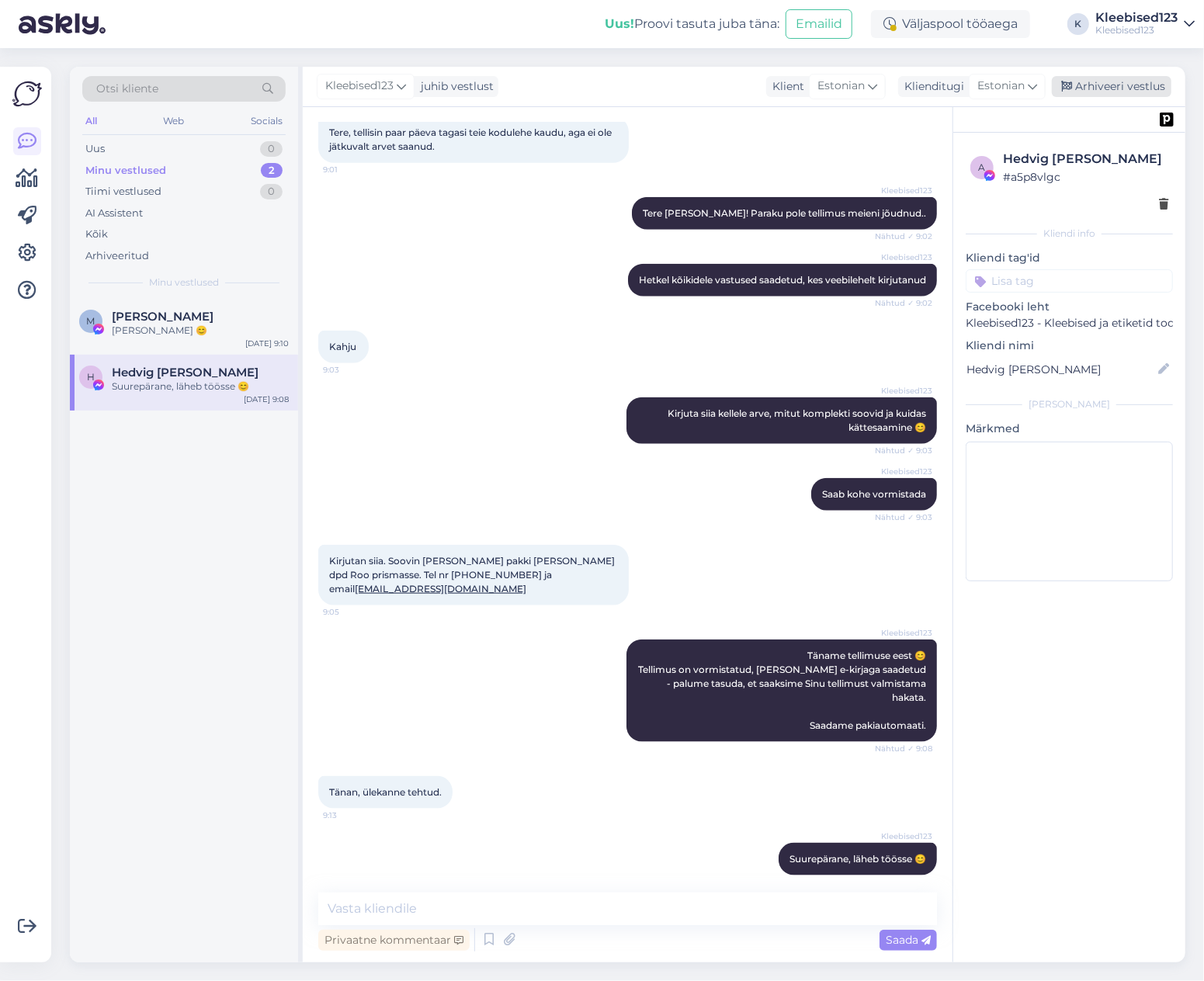
click at [1097, 86] on div "Arhiveeri vestlus" at bounding box center [1112, 87] width 120 height 21
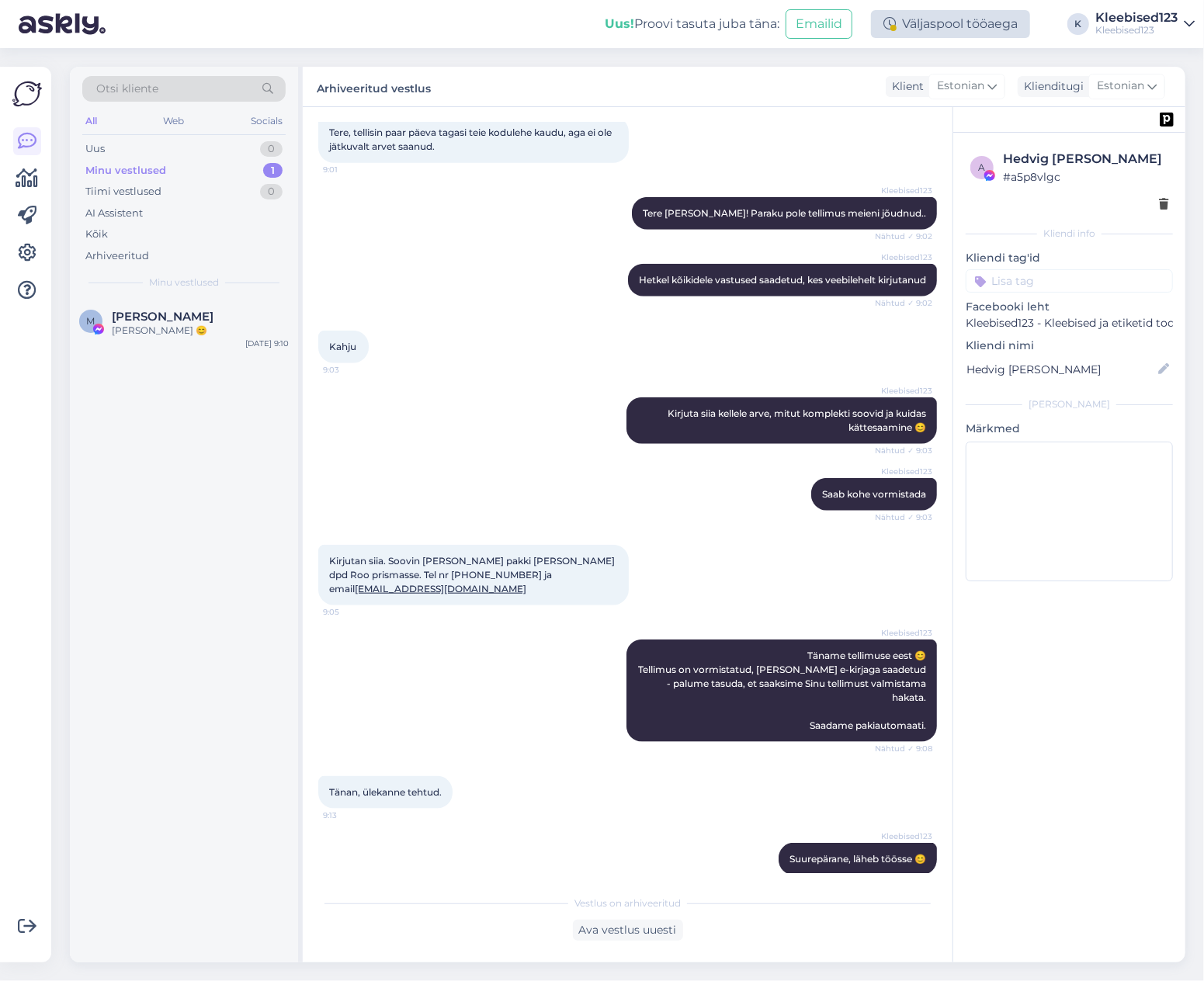
click at [968, 25] on div "Väljaspool tööaega" at bounding box center [950, 24] width 159 height 28
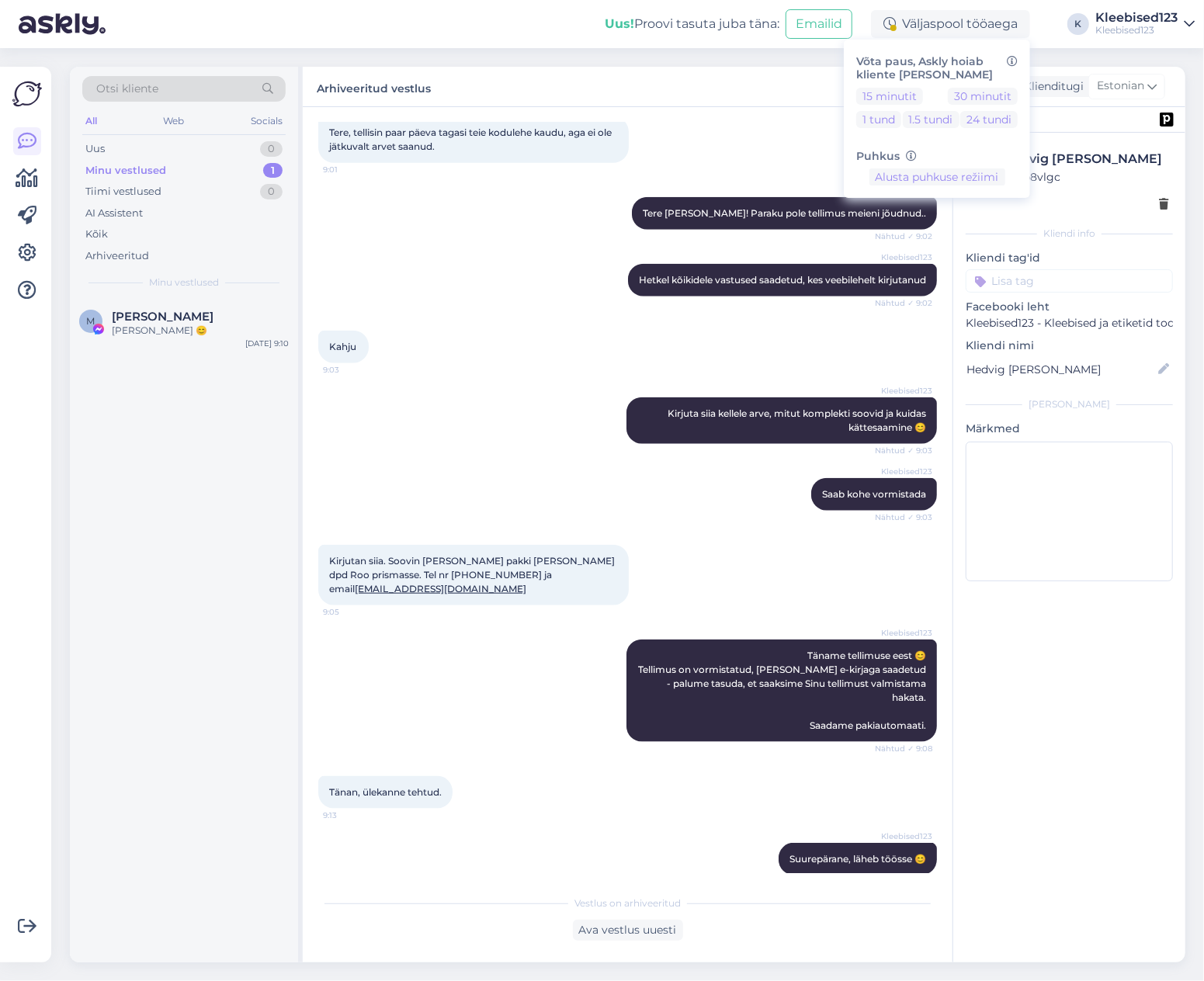
click at [735, 149] on div "[DATE] Tere, tellisin paar päeva tagasi teie kodulehe kaudu, aga ei ole jätkuva…" at bounding box center [627, 123] width 619 height 113
click at [136, 324] on div "[PERSON_NAME] 😊" at bounding box center [199, 331] width 177 height 14
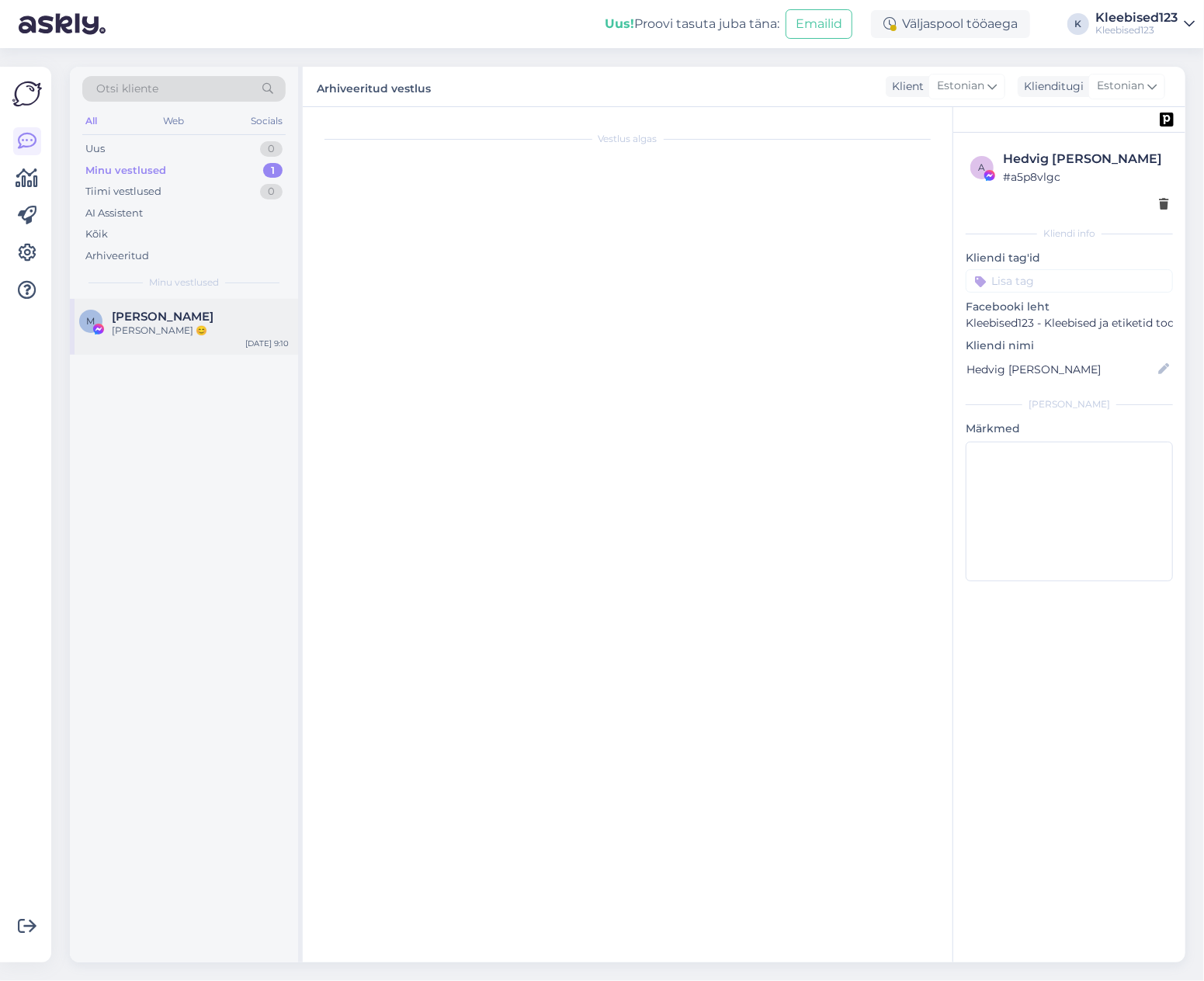
scroll to position [0, 0]
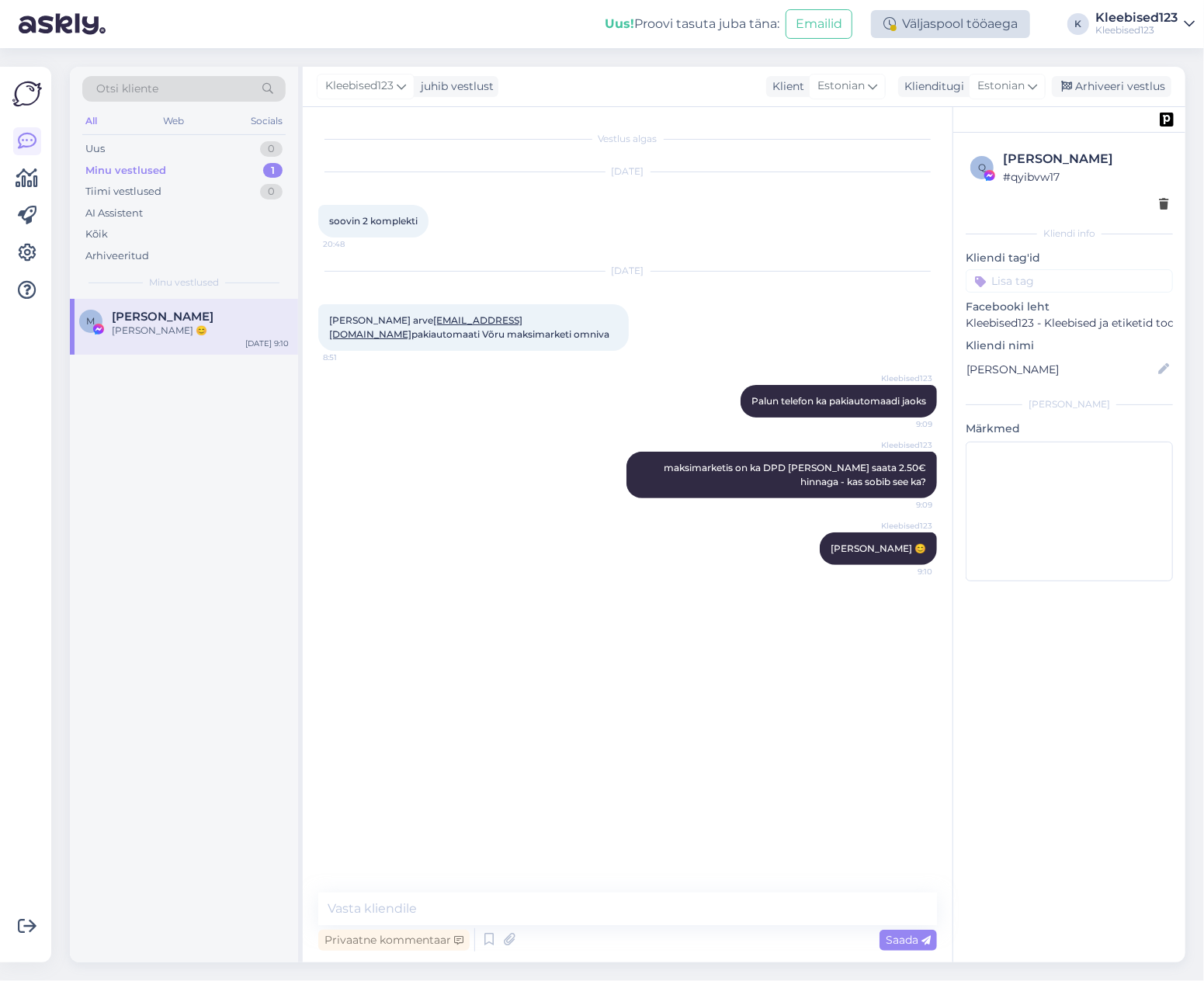
click at [893, 27] on div at bounding box center [893, 27] width 6 height 6
